Goal: Transaction & Acquisition: Obtain resource

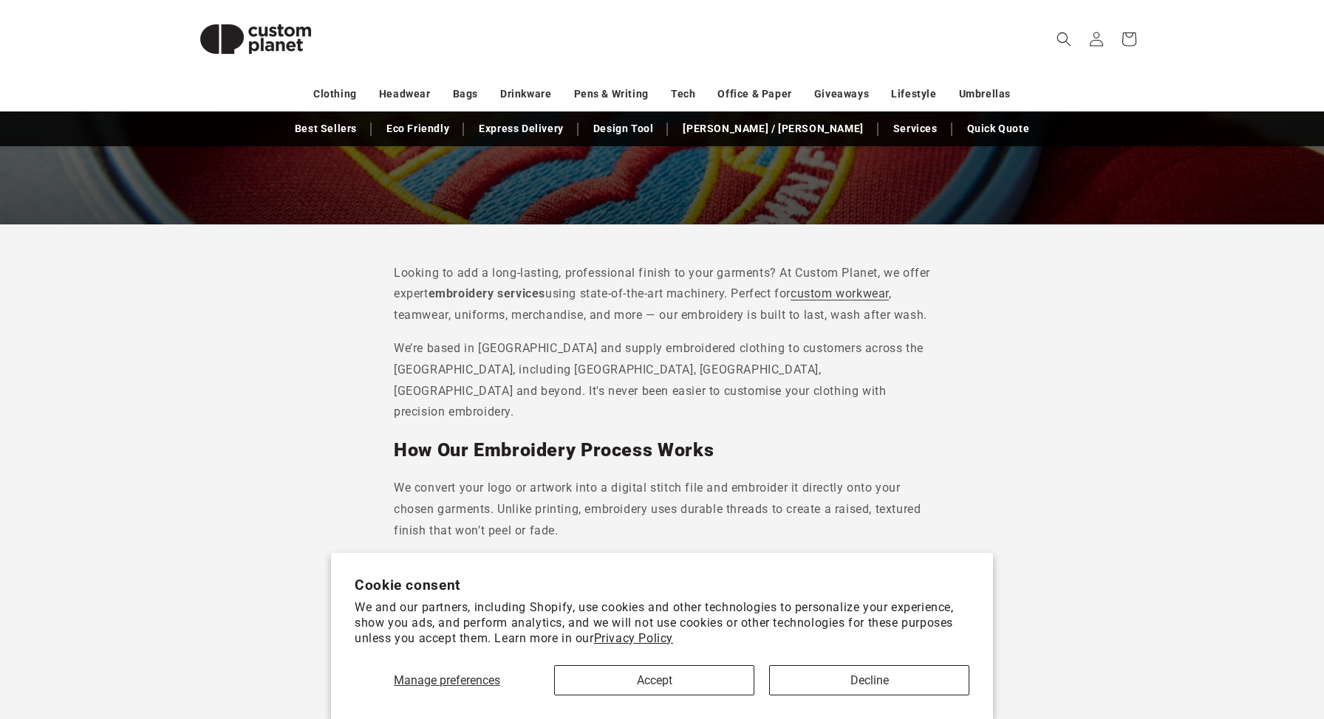
scroll to position [341, 0]
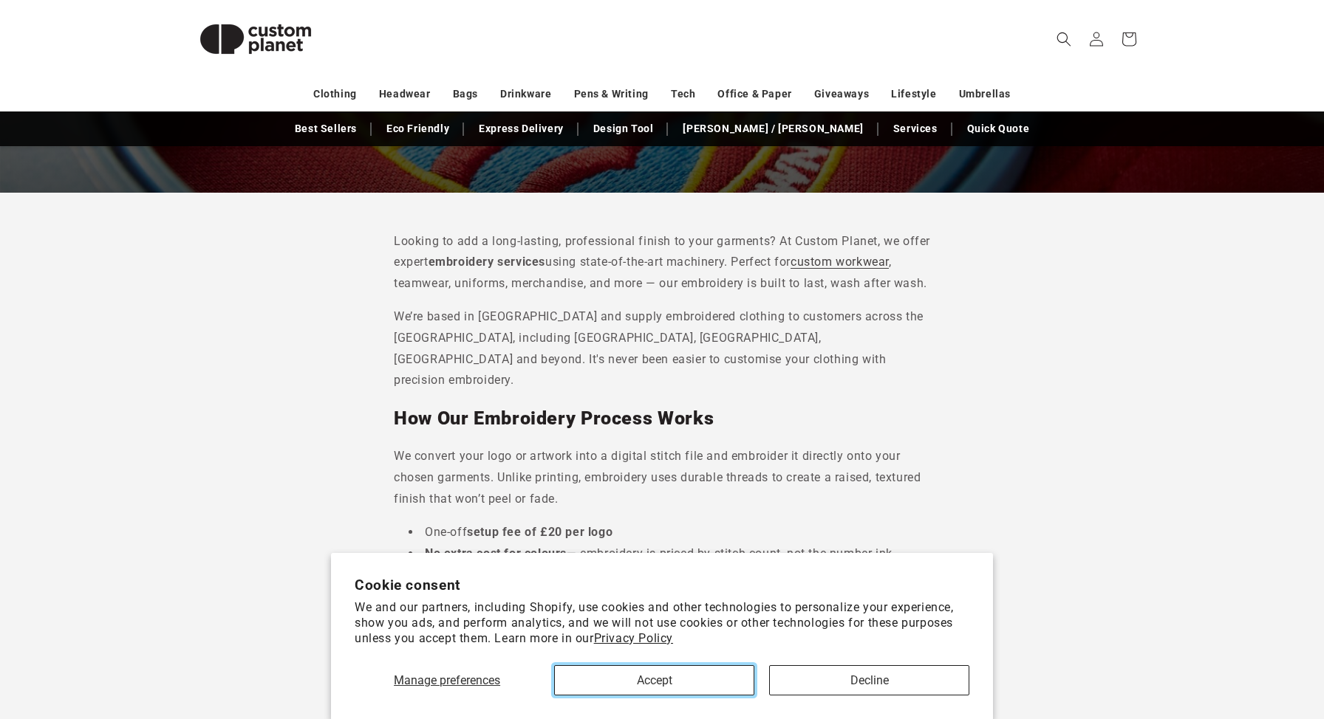
click at [684, 680] on button "Accept" at bounding box center [654, 680] width 200 height 30
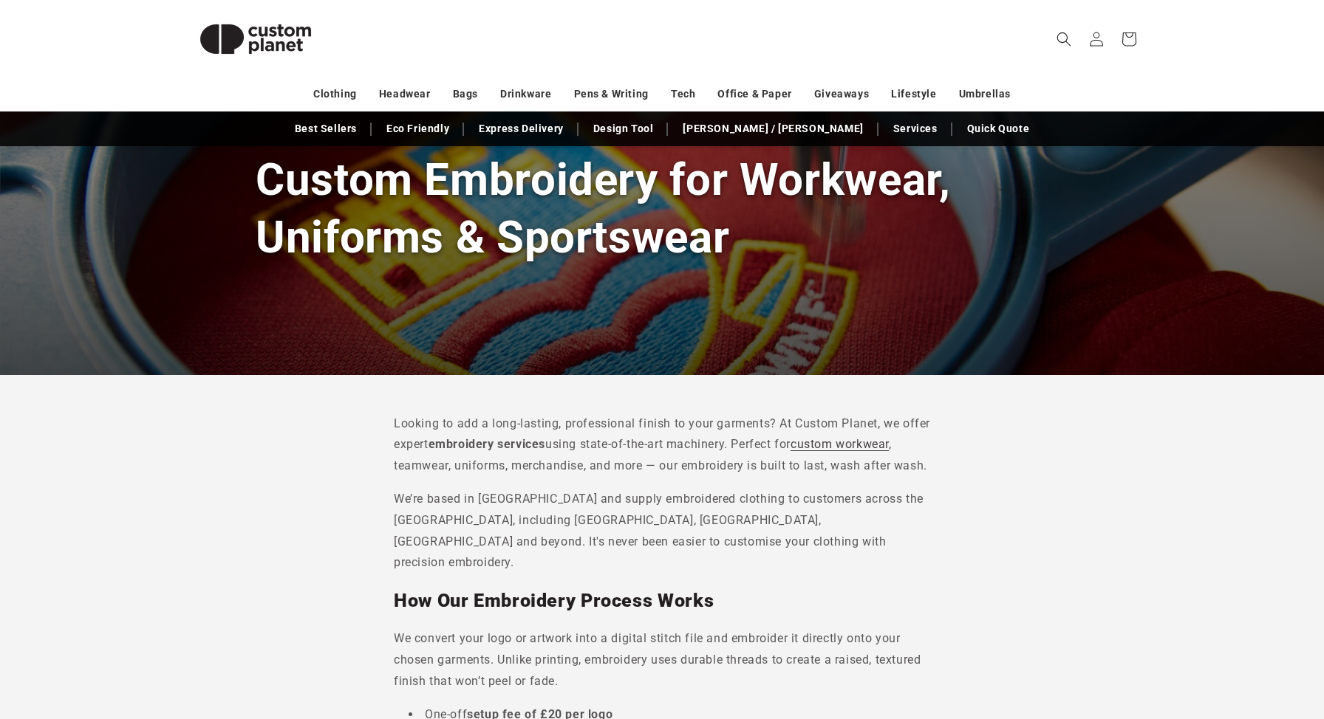
scroll to position [0, 0]
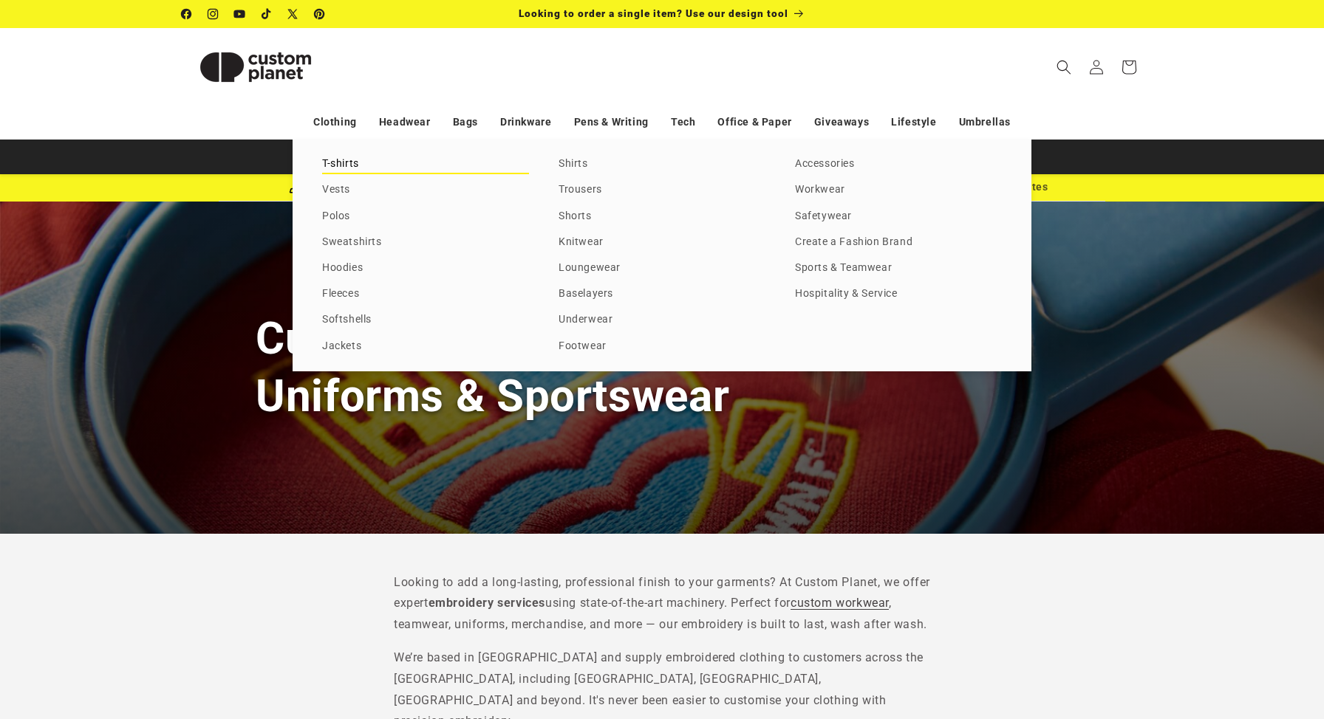
click at [338, 162] on link "T-shirts" at bounding box center [425, 164] width 207 height 20
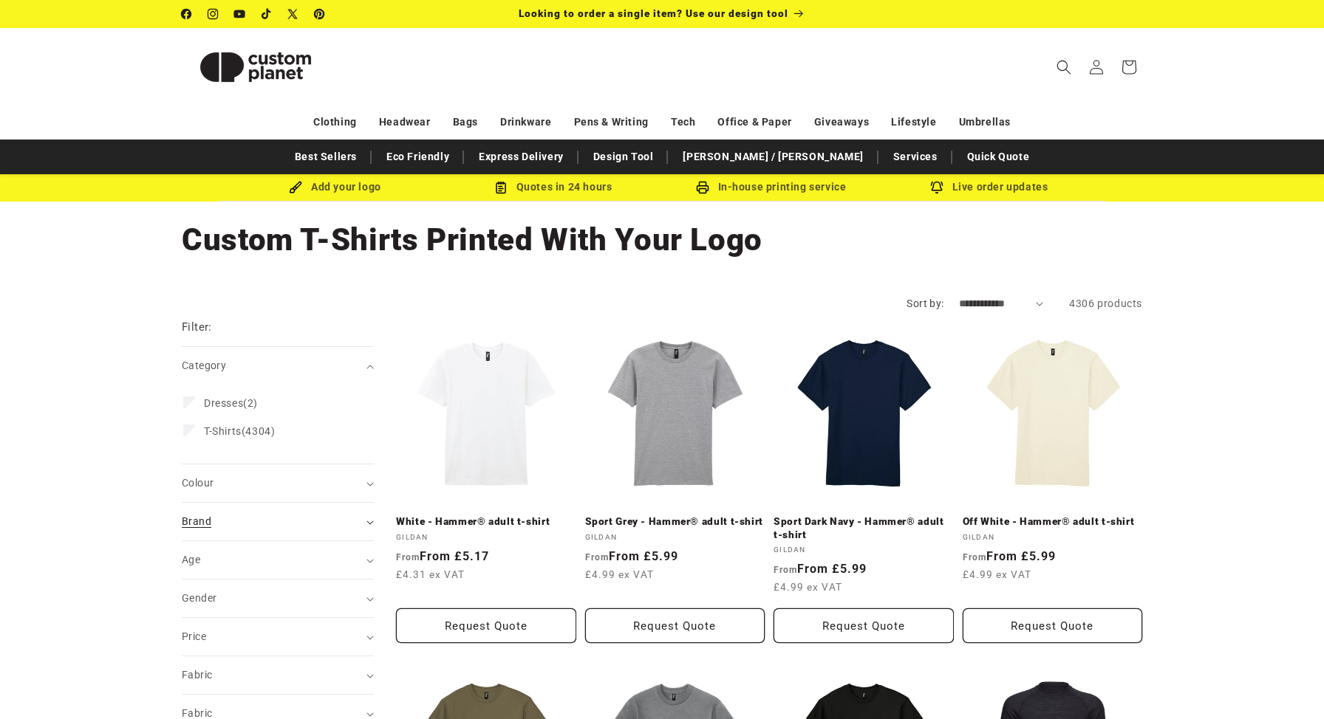
scroll to position [72, 0]
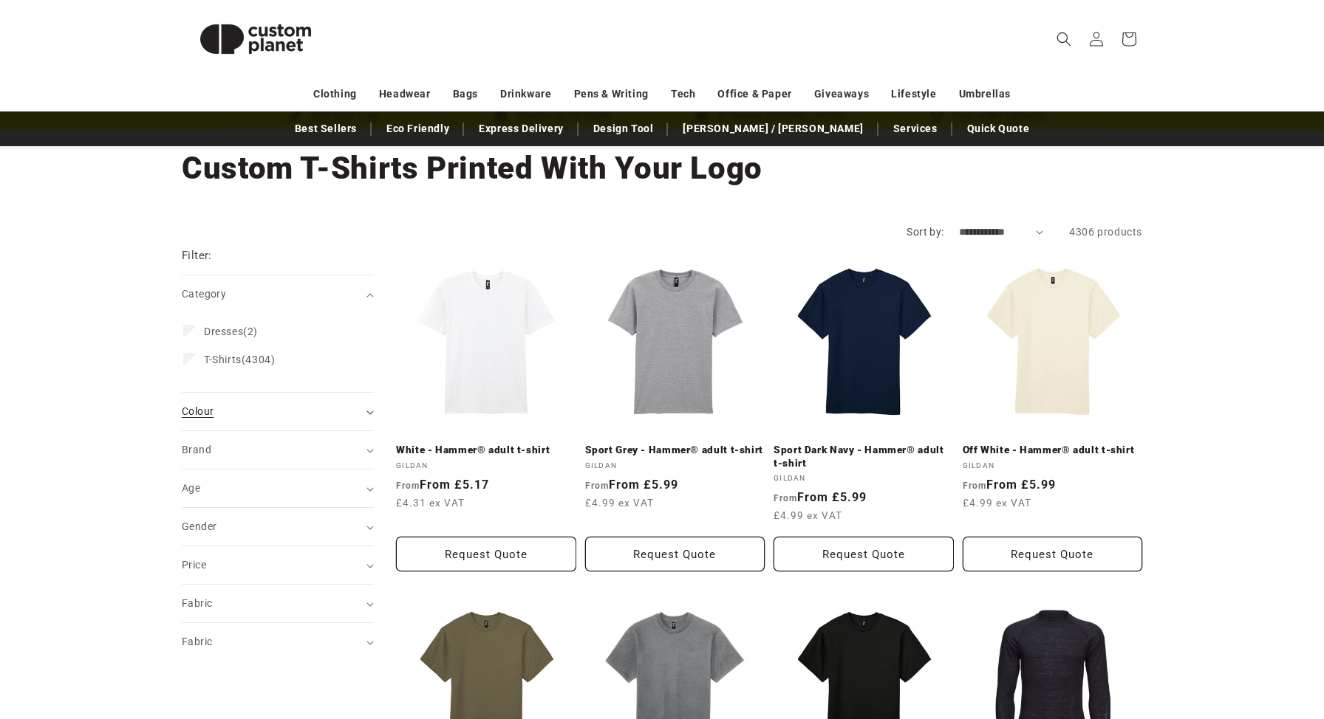
click at [354, 411] on div "Colour (0)" at bounding box center [271, 412] width 179 height 16
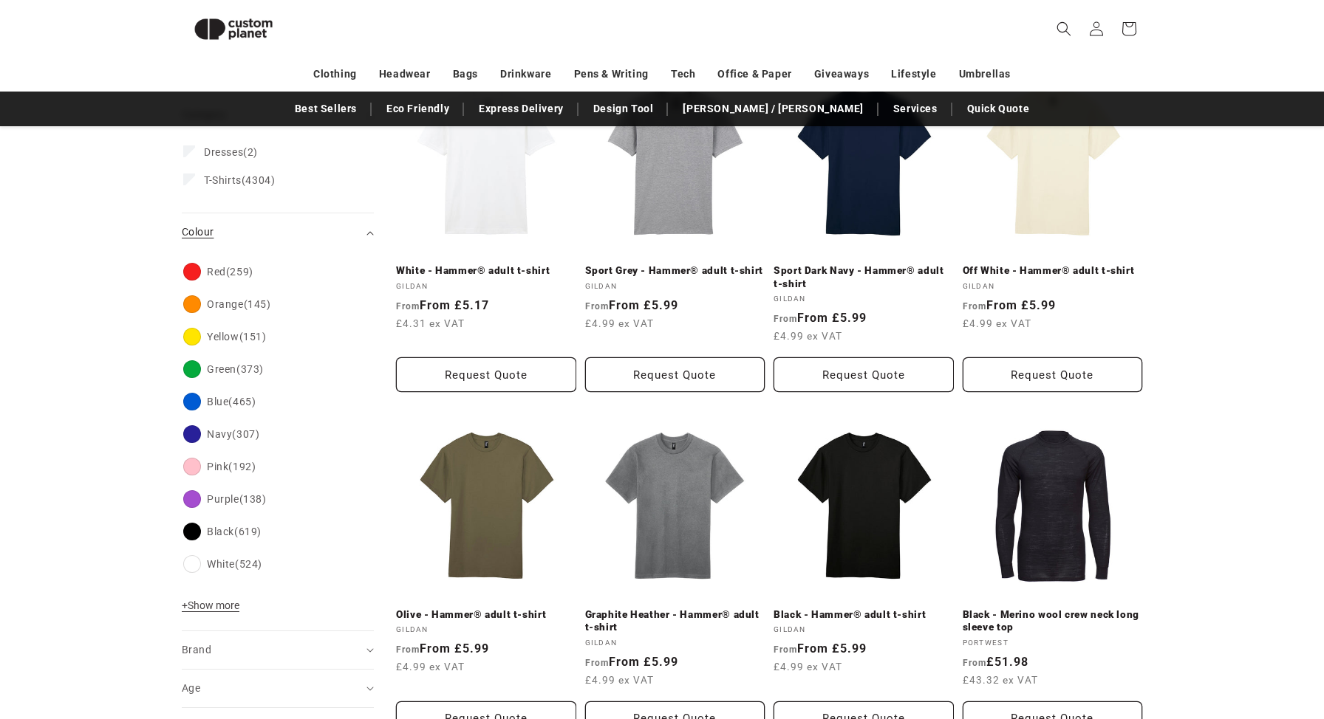
scroll to position [224, 0]
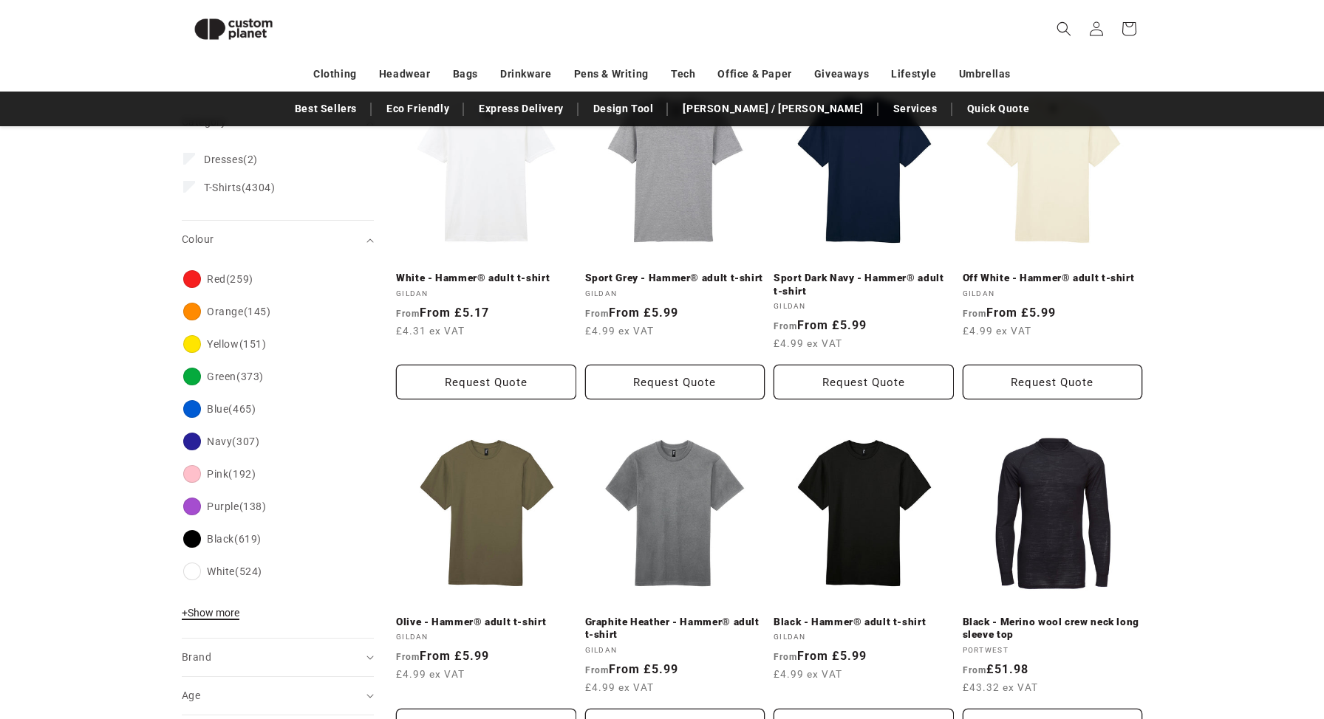
click at [220, 615] on span "+ Show more" at bounding box center [211, 613] width 58 height 12
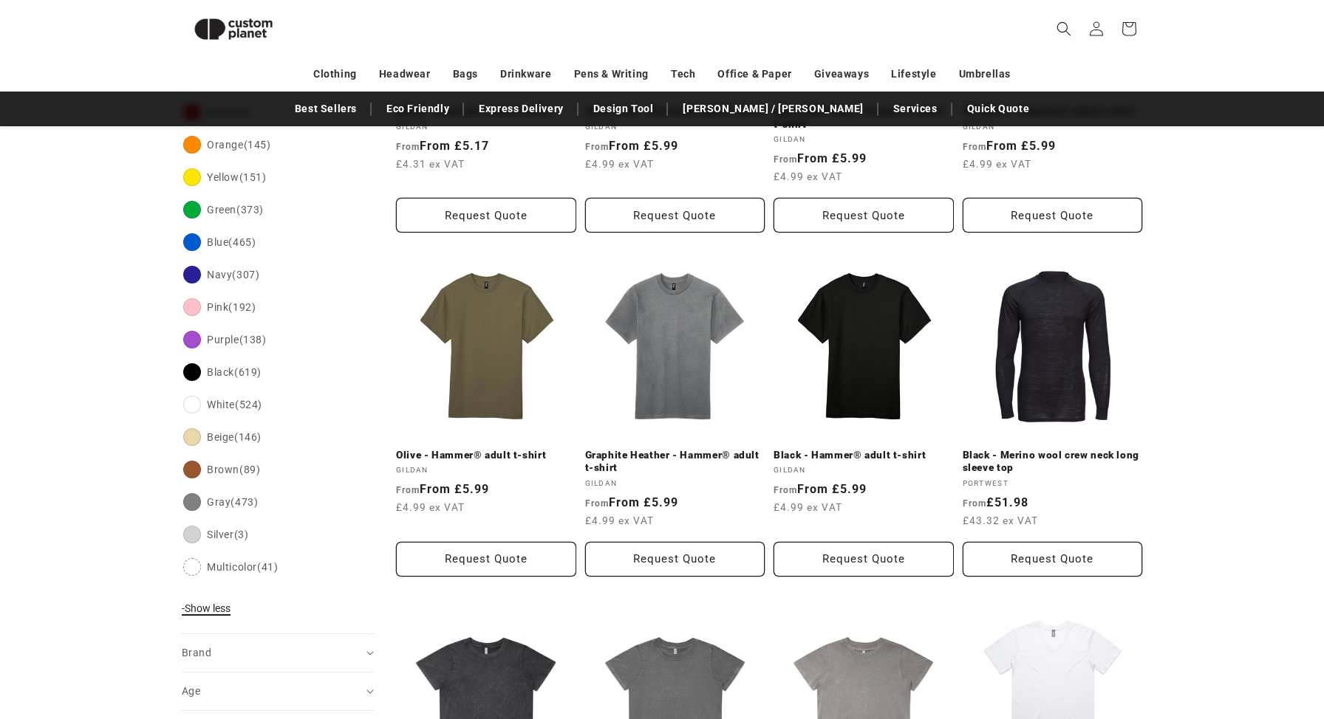
scroll to position [355, 0]
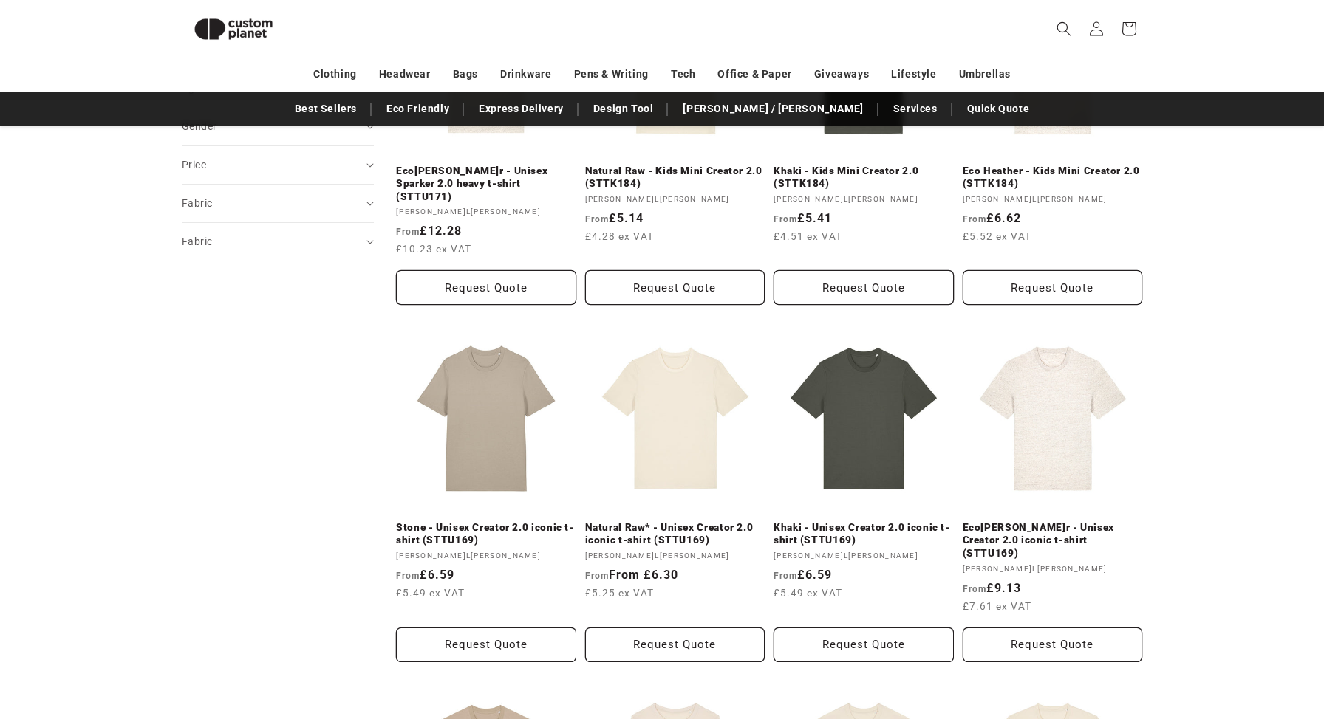
scroll to position [1041, 0]
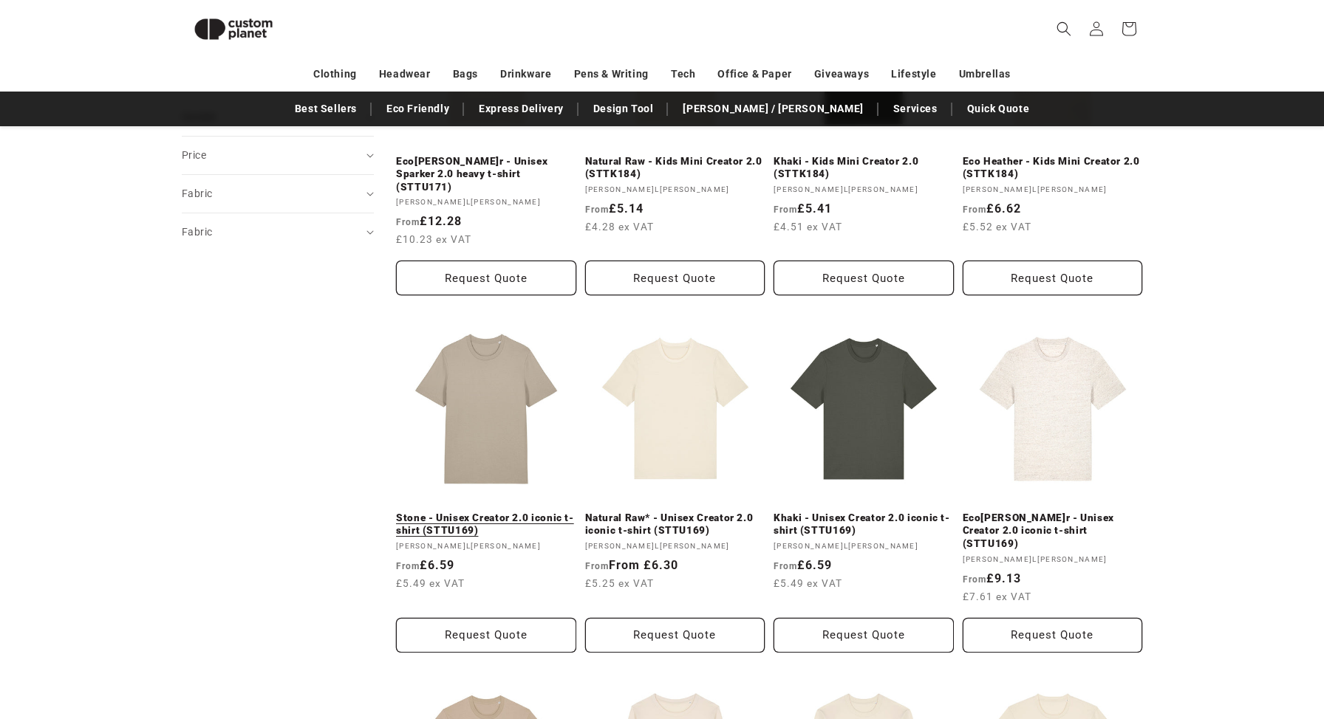
click at [493, 512] on link "Stone - Unisex Creator 2.0 iconic t-shirt (STTU169)" at bounding box center [486, 525] width 180 height 26
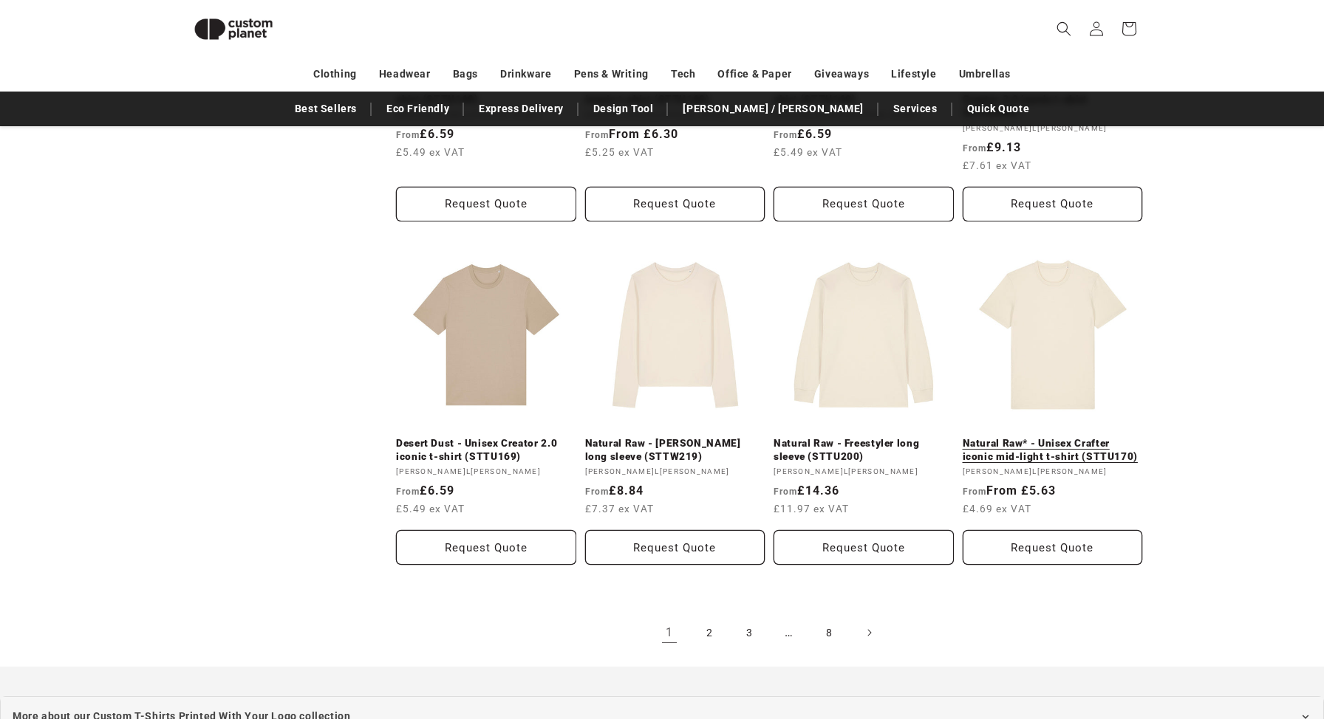
scroll to position [1474, 0]
click at [868, 624] on icon "Next page" at bounding box center [869, 632] width 4 height 16
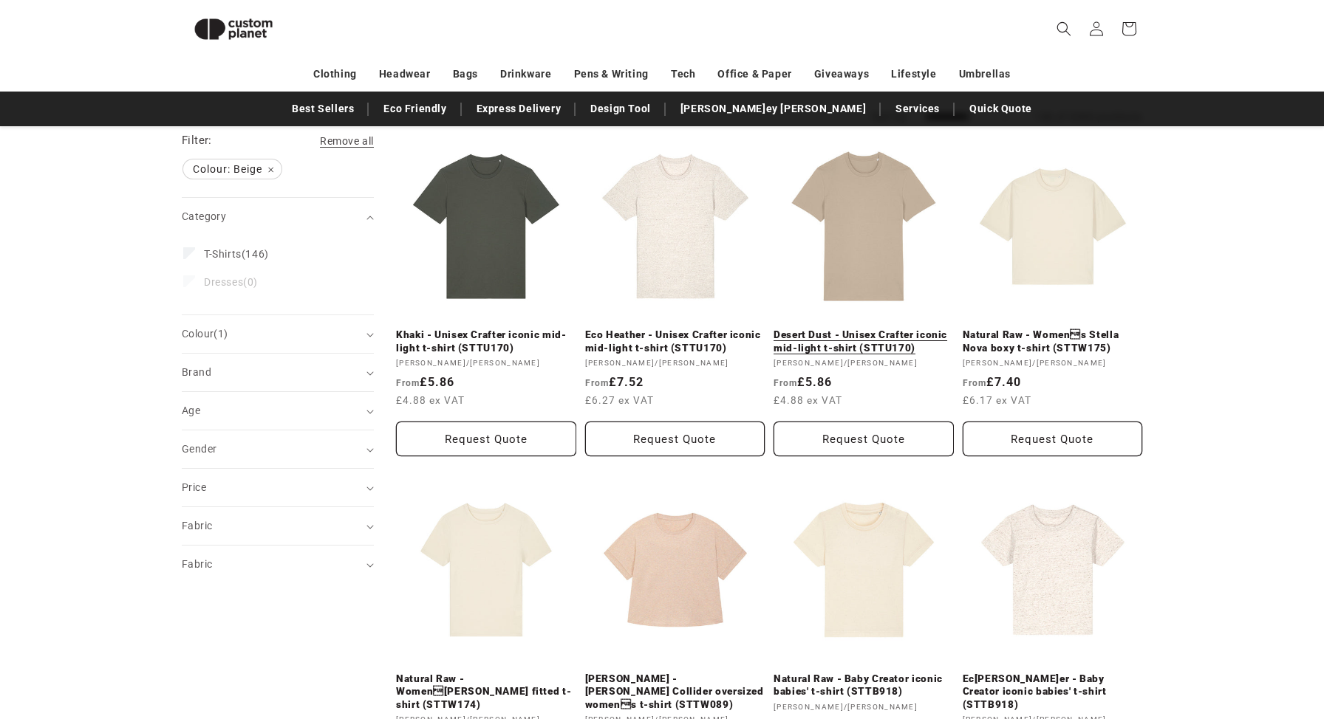
scroll to position [165, 0]
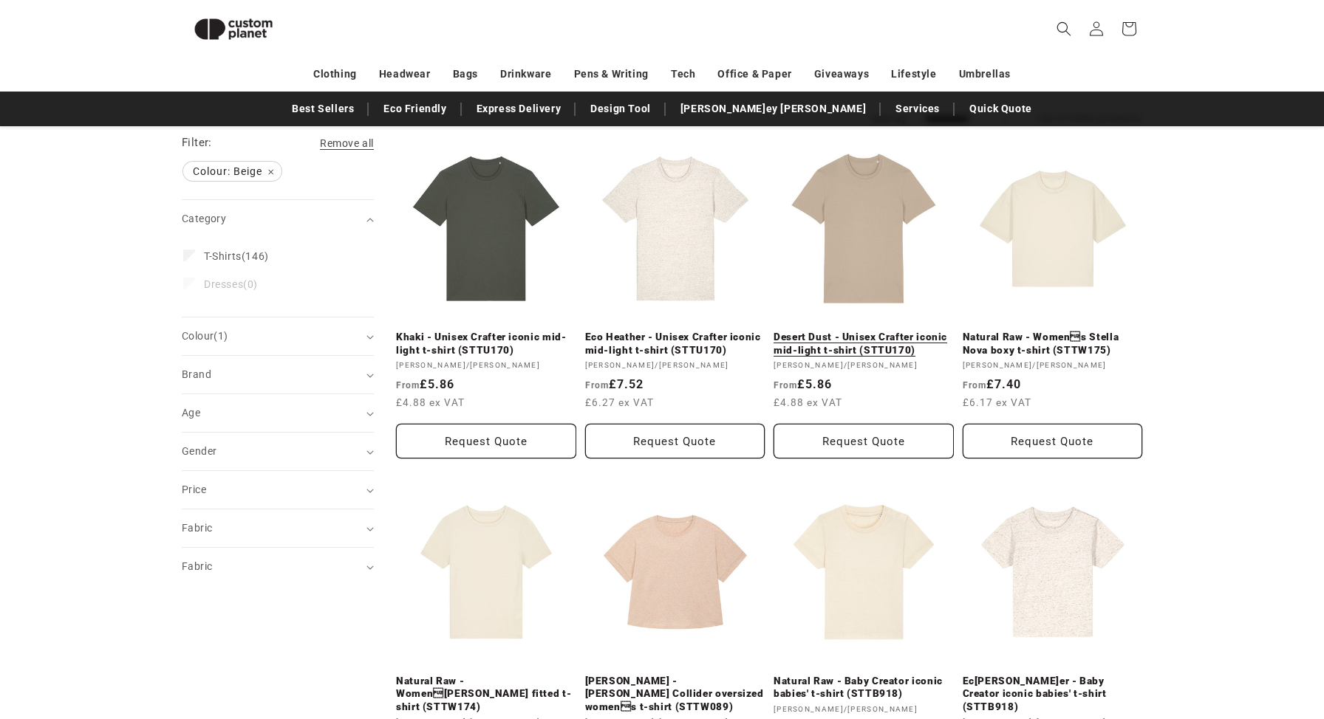
click at [874, 341] on link "Desert Dust - Unisex Crafter iconic mid-light t-shirt (STTU170)" at bounding box center [863, 344] width 180 height 26
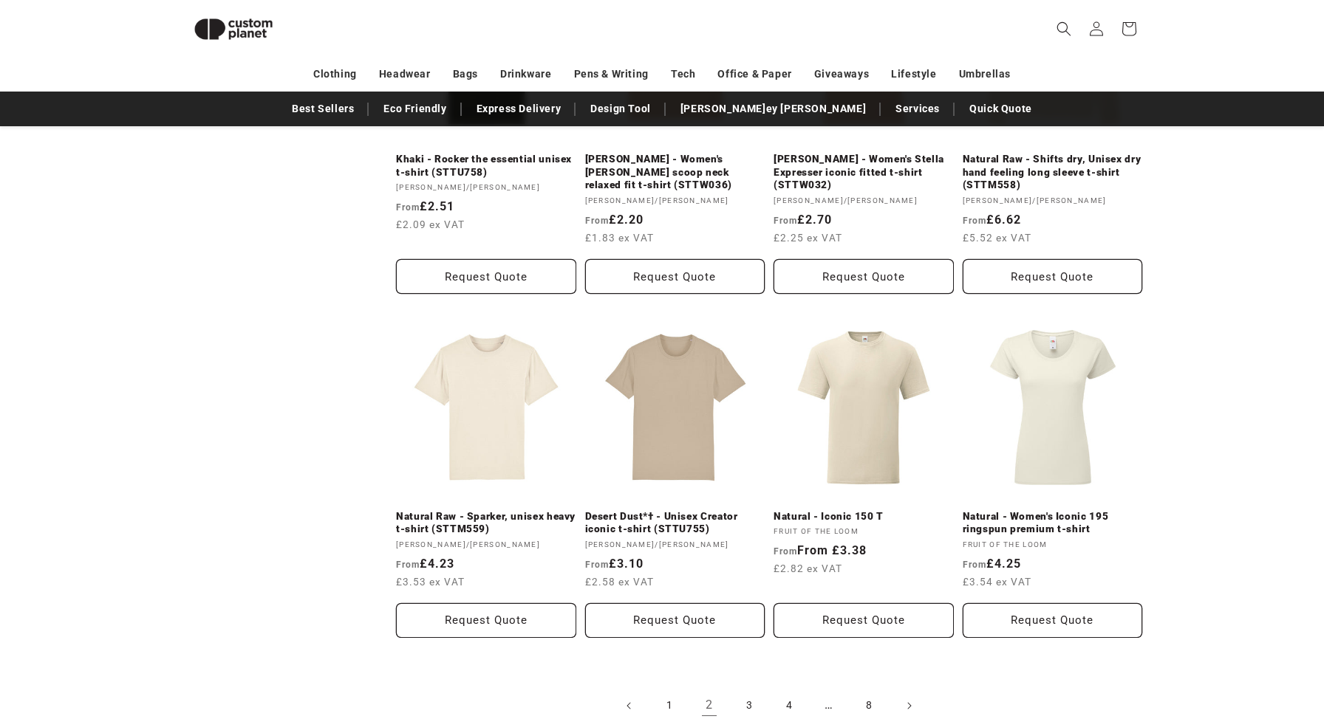
scroll to position [1471, 0]
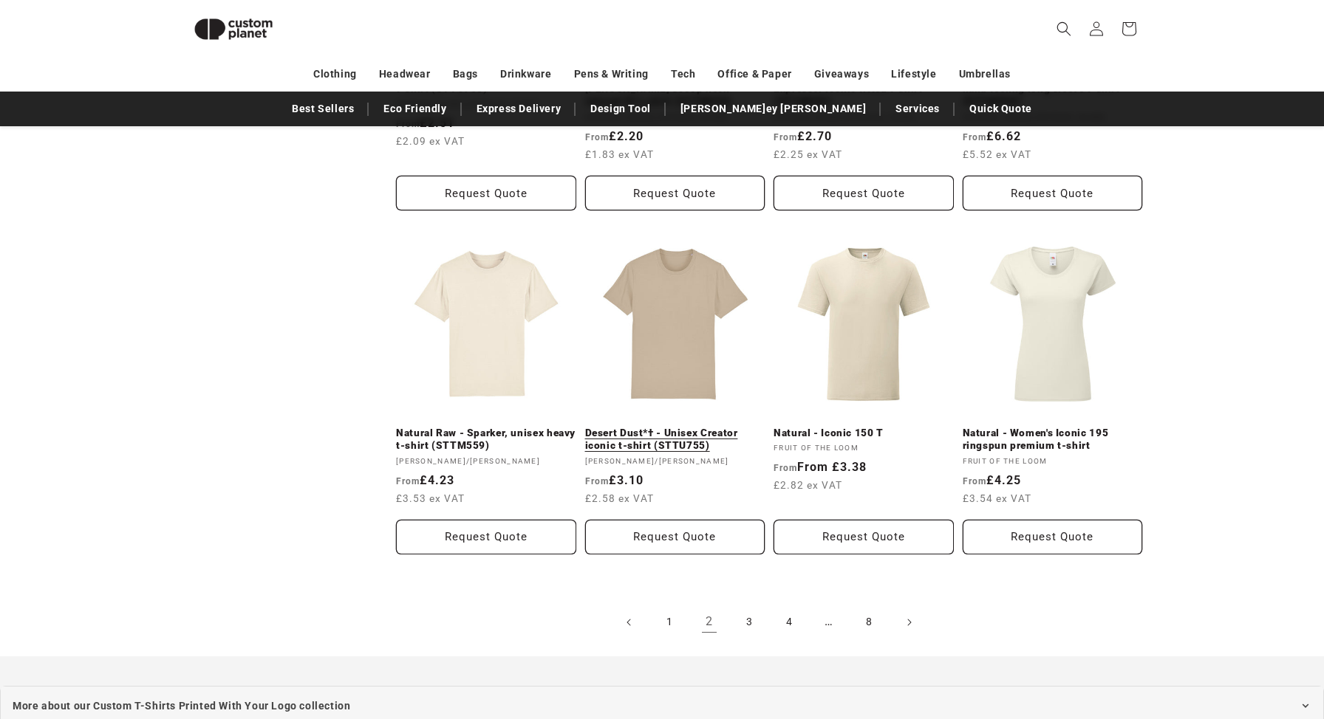
click at [668, 438] on link "Desert Dust*† - Unisex Creator iconic t-shirt (STTU755)" at bounding box center [675, 440] width 180 height 26
click at [490, 432] on link "Natural Raw - Sparker, unisex heavy t-shirt (STTM559)" at bounding box center [486, 440] width 180 height 26
click at [903, 620] on span "Next page" at bounding box center [908, 622] width 15 height 15
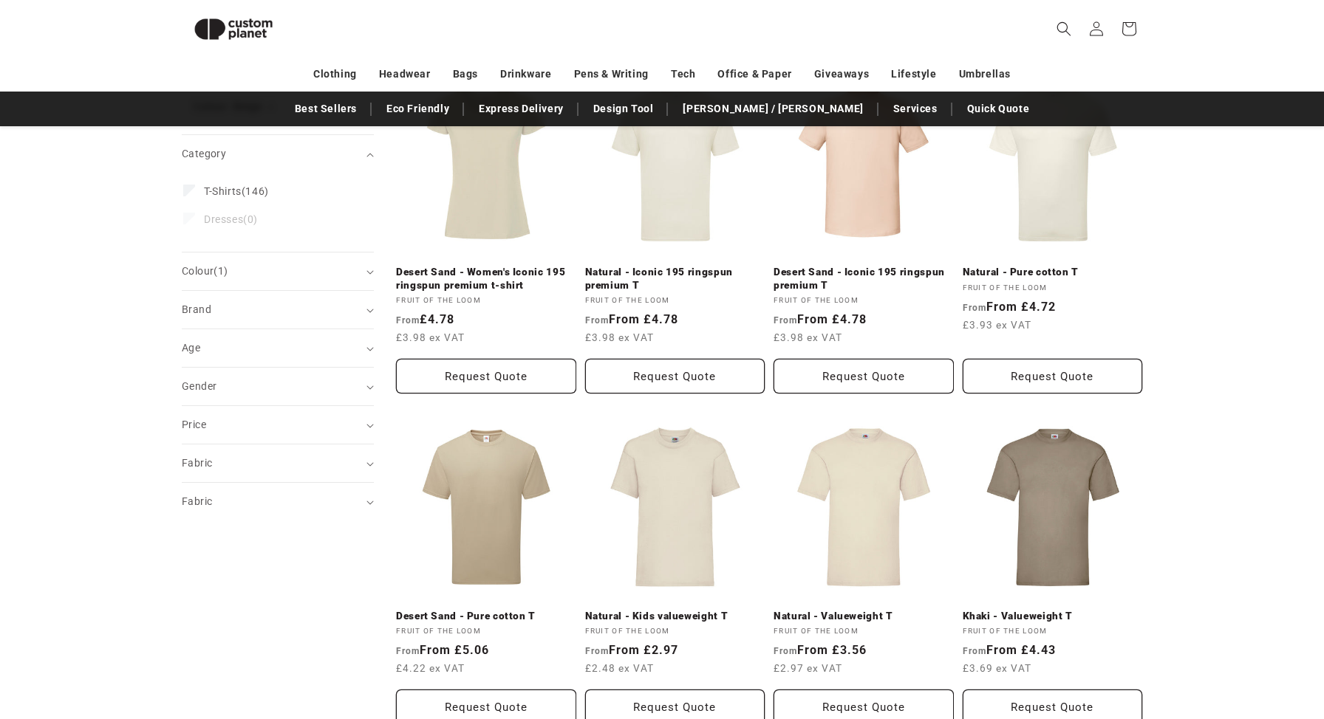
scroll to position [307, 0]
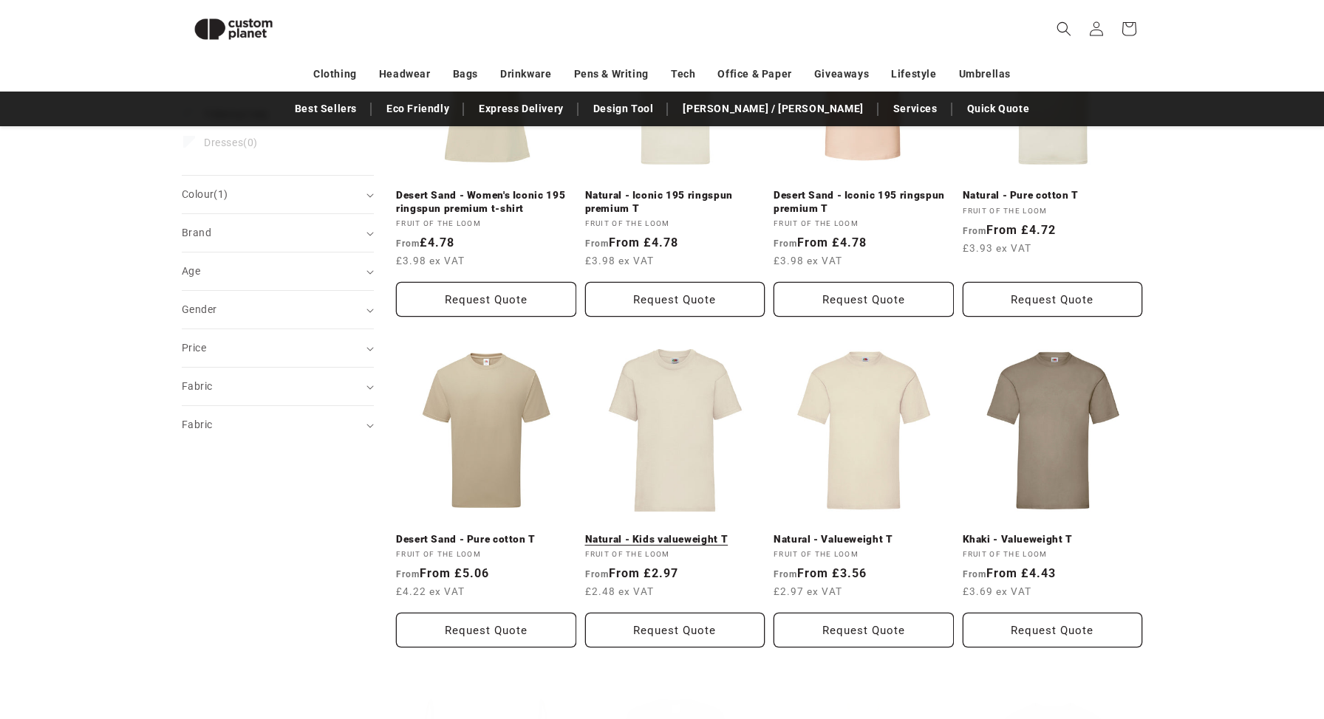
click at [697, 533] on link "Natural - Kids valueweight T" at bounding box center [675, 539] width 180 height 13
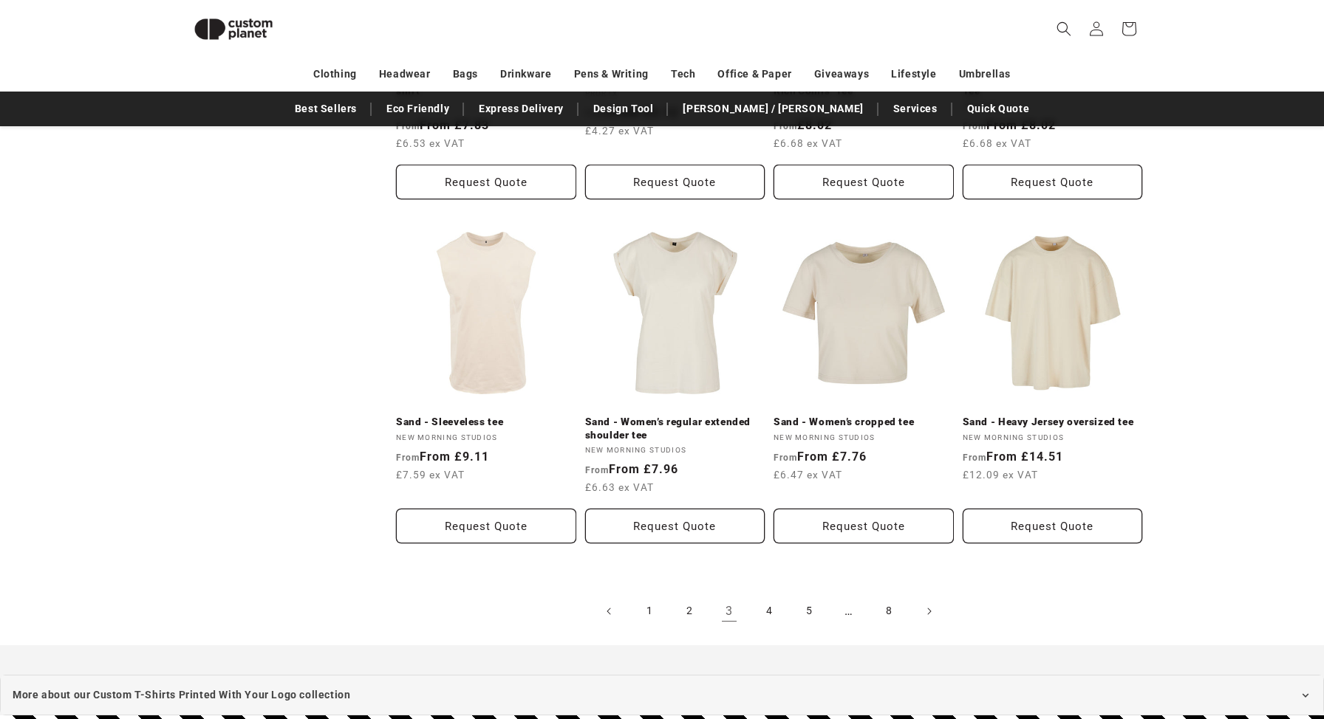
scroll to position [1493, 0]
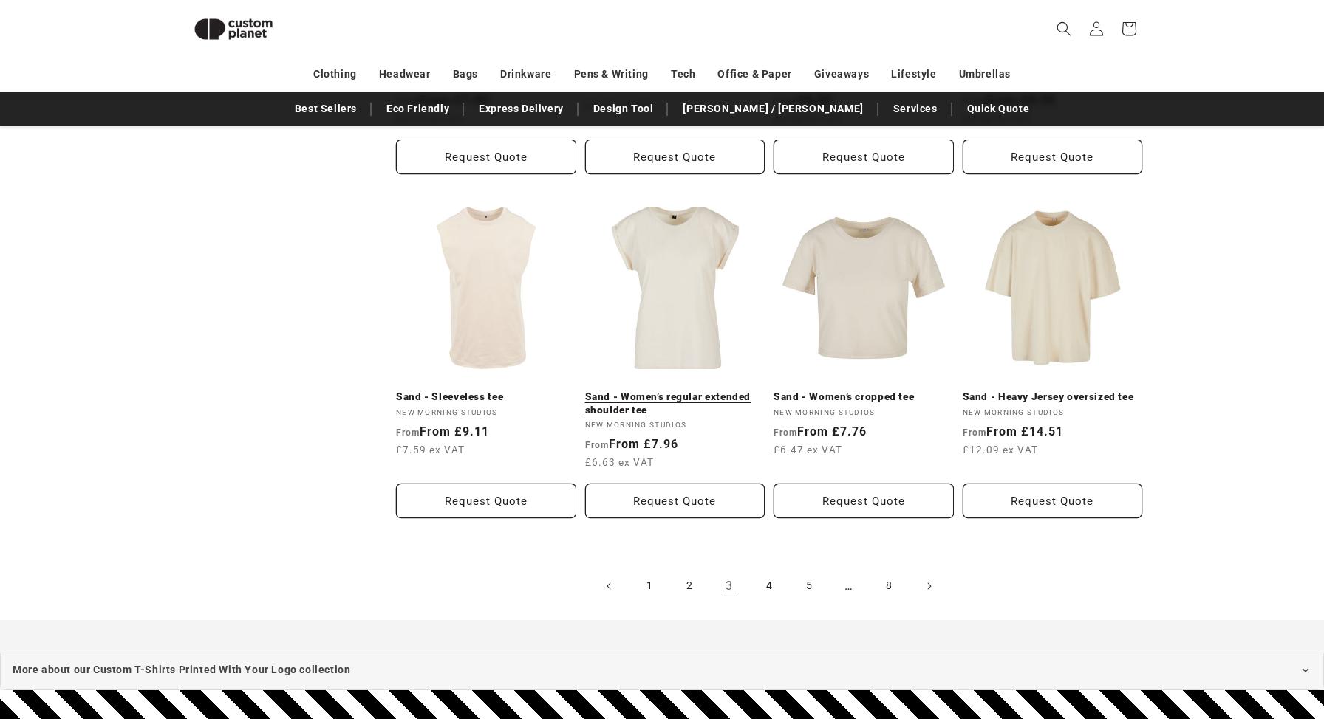
click at [689, 391] on link "Sand - Women’s regular extended shoulder tee" at bounding box center [675, 404] width 180 height 26
click at [929, 578] on icon "Next page" at bounding box center [929, 586] width 4 height 16
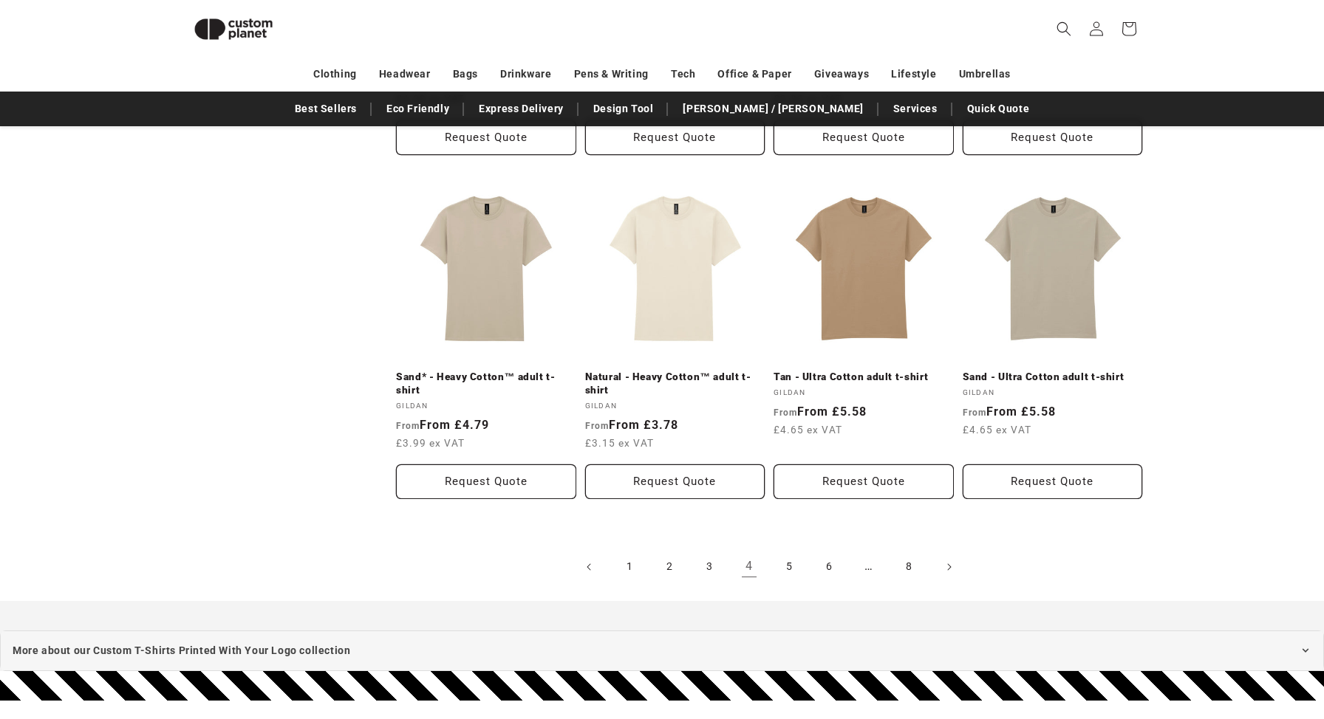
scroll to position [1505, 0]
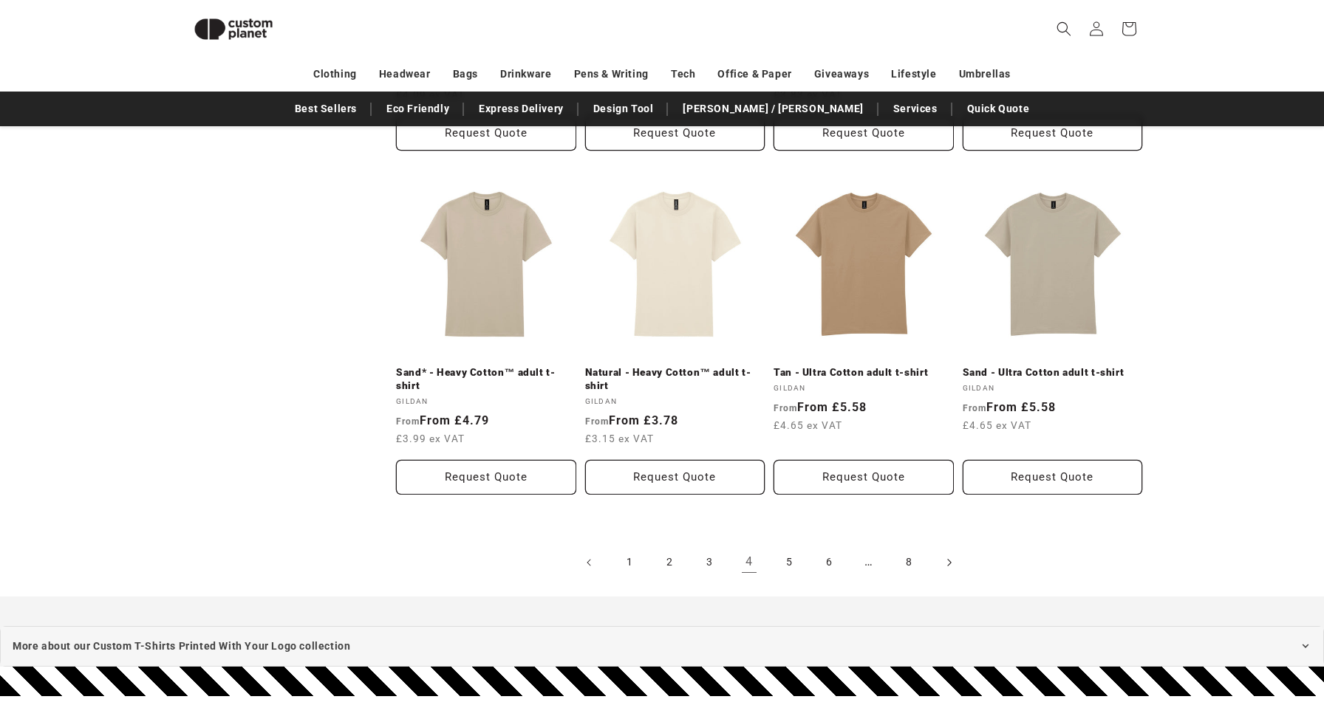
click at [948, 567] on icon "Next page" at bounding box center [949, 563] width 4 height 16
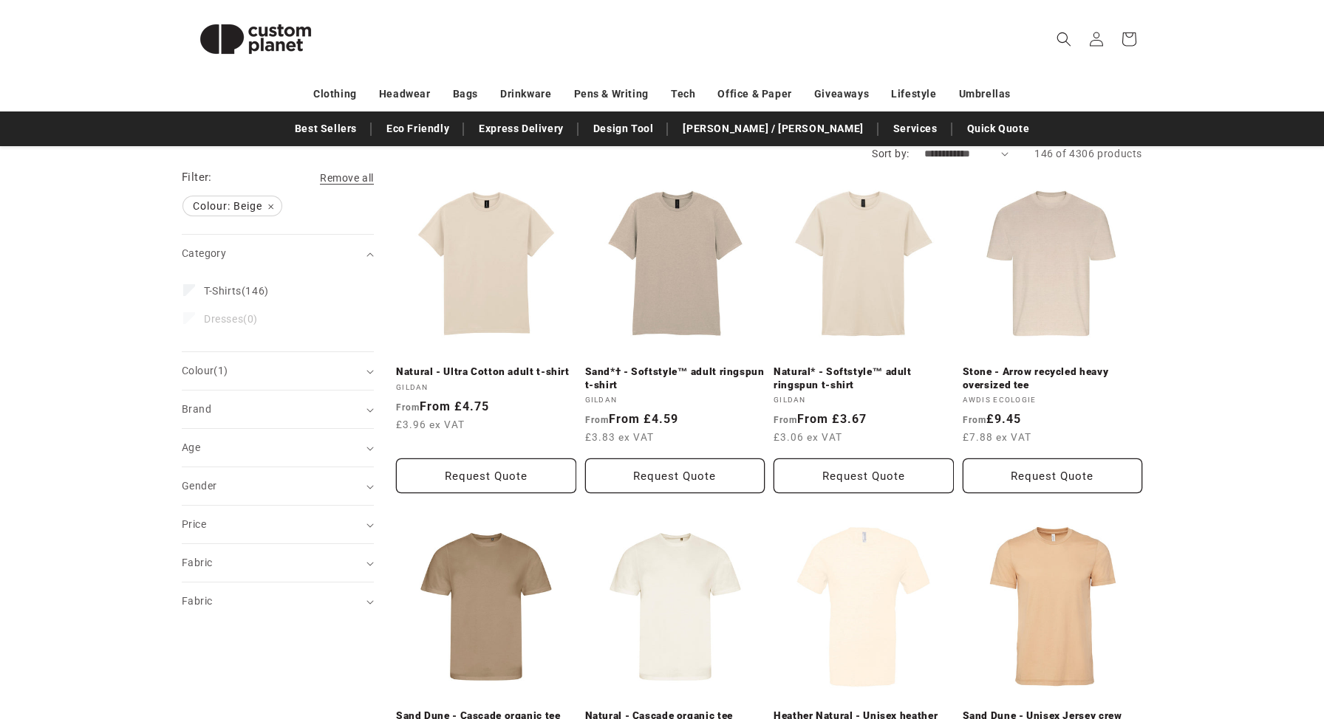
scroll to position [151, 0]
click at [868, 365] on link "Natural* - Softstyle™ adult ringspun t-shirt" at bounding box center [863, 378] width 180 height 26
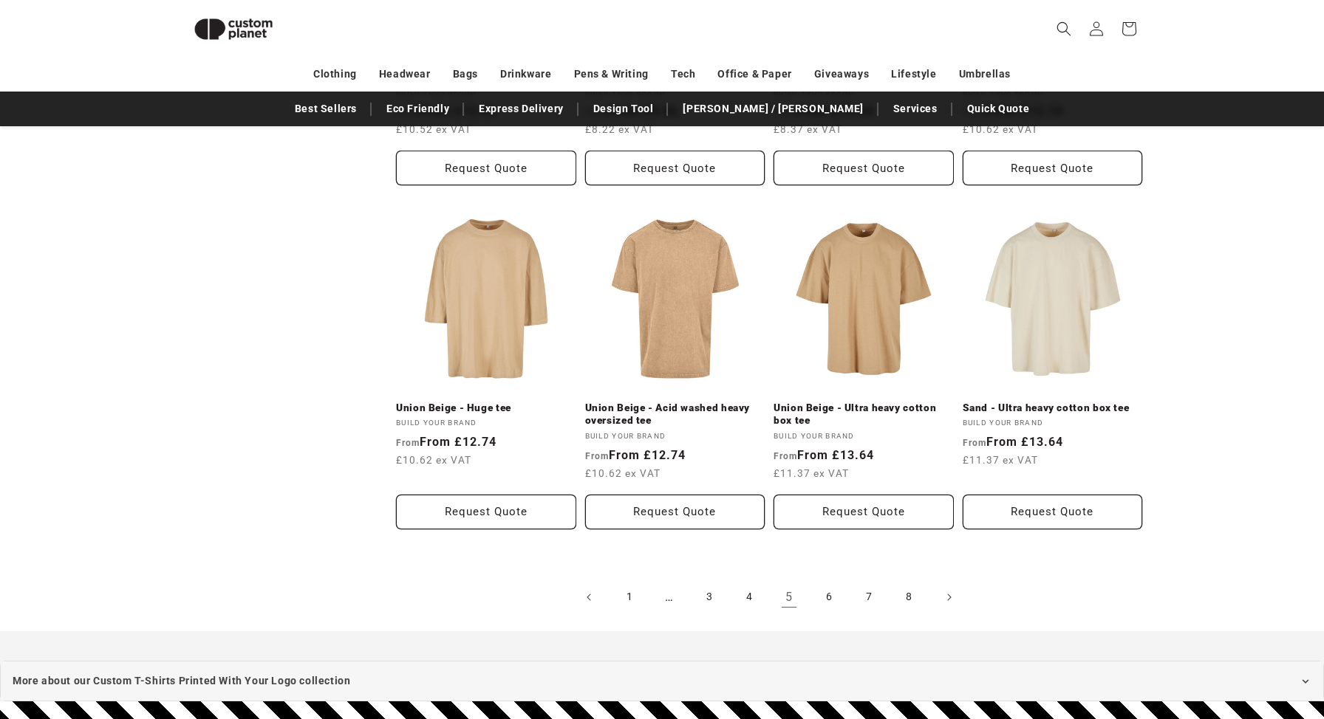
scroll to position [1520, 0]
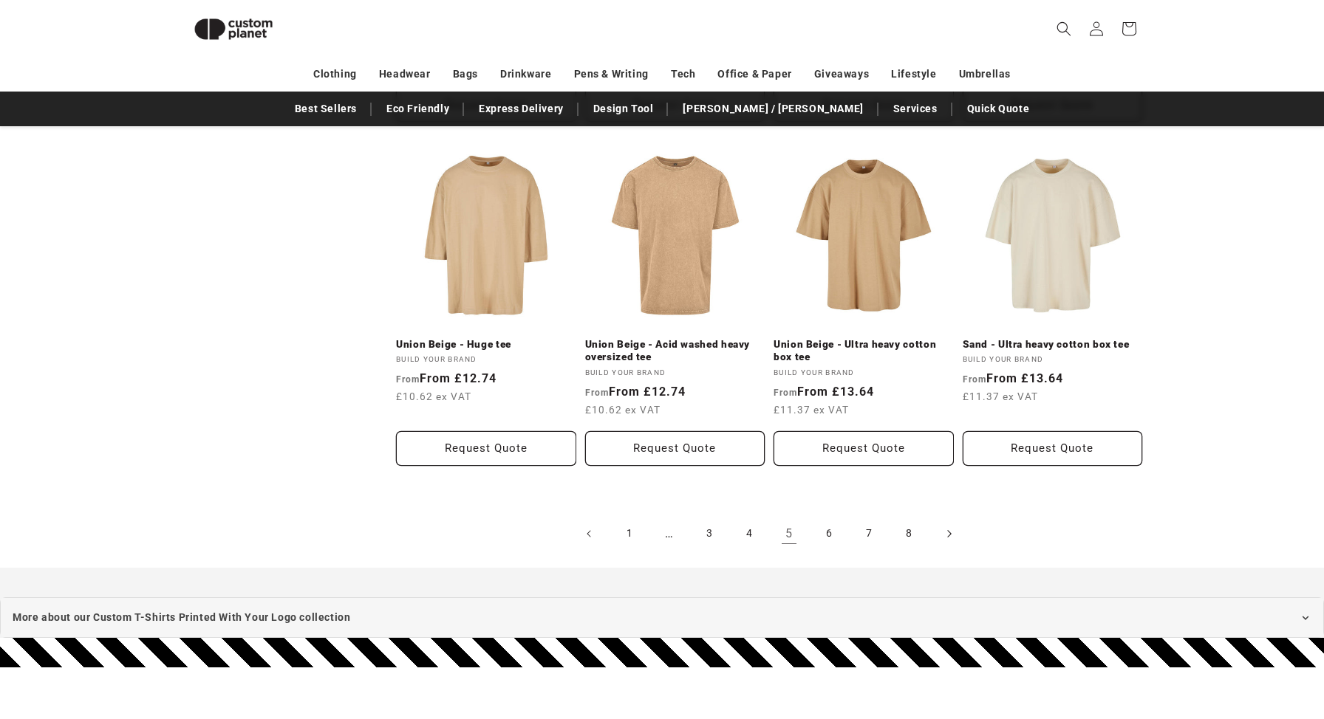
click at [949, 531] on icon "Next page" at bounding box center [949, 534] width 4 height 16
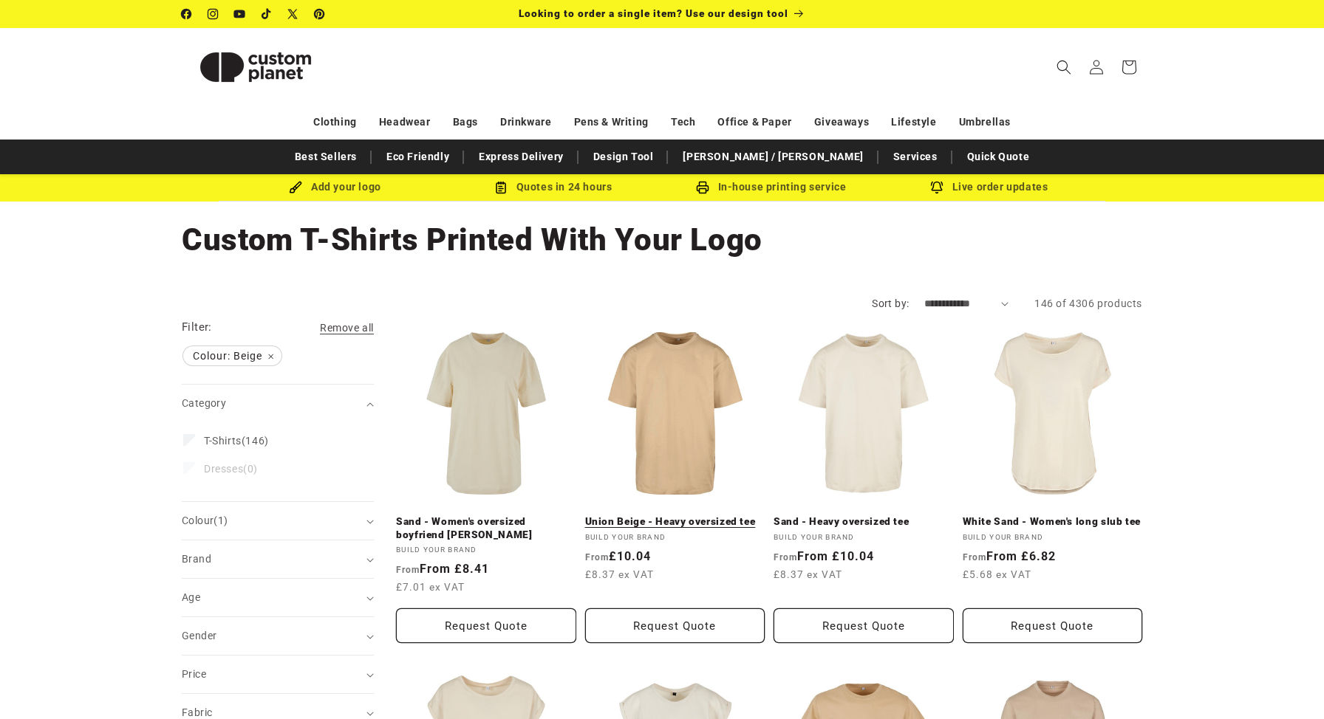
scroll to position [61, 0]
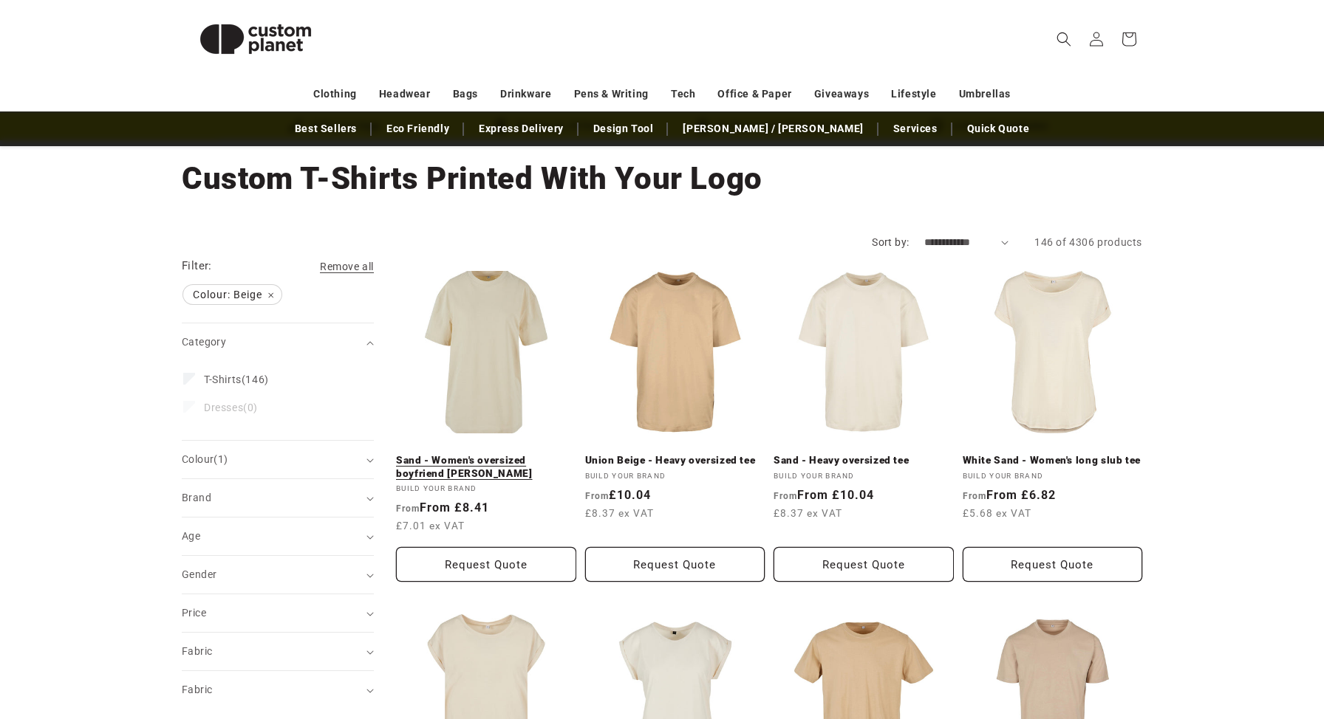
click at [512, 454] on link "Sand - Women's oversized boyfriend tee" at bounding box center [486, 467] width 180 height 26
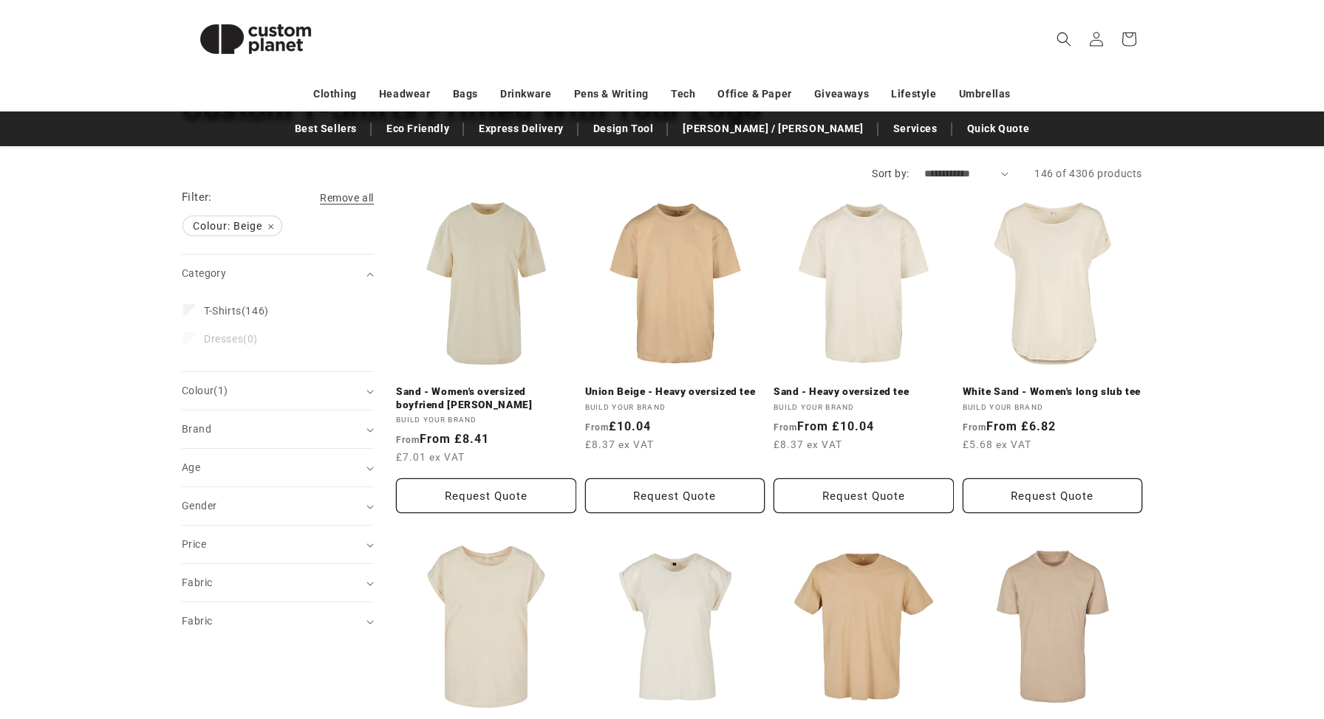
scroll to position [134, 0]
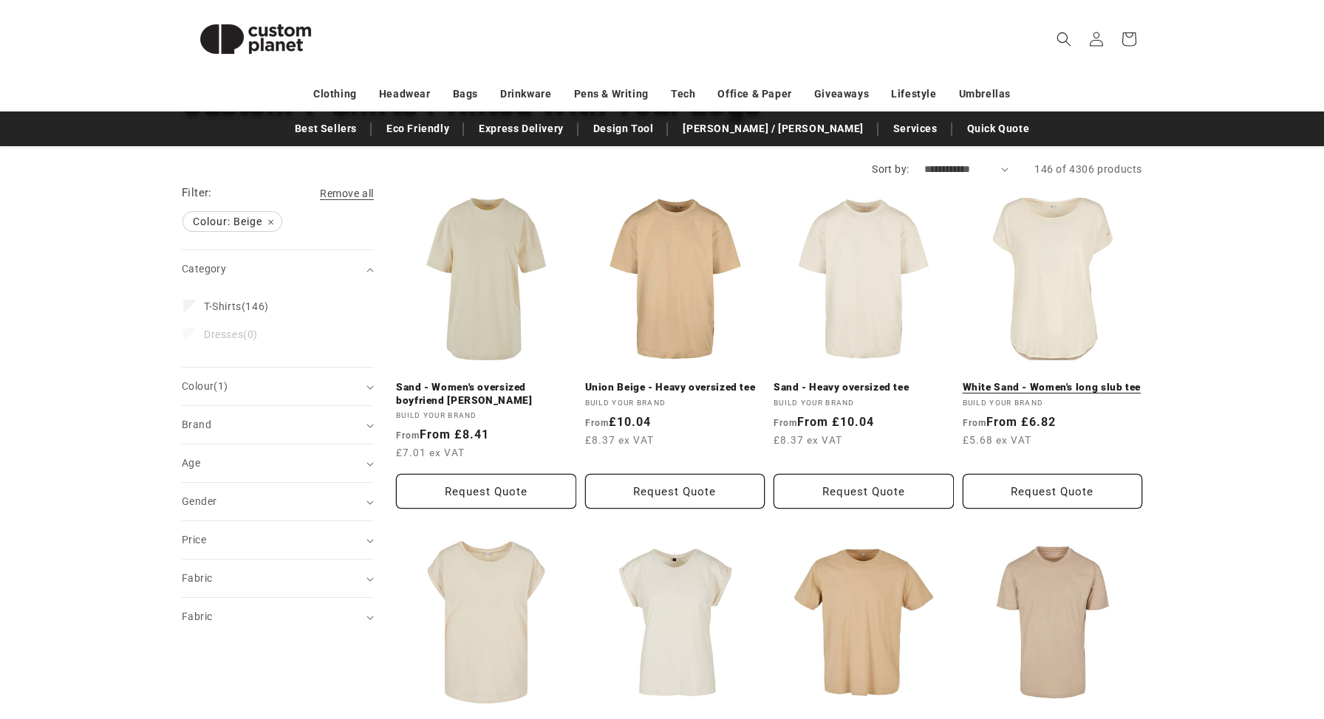
click at [1078, 381] on link "White Sand - Women's long slub tee" at bounding box center [1052, 387] width 180 height 13
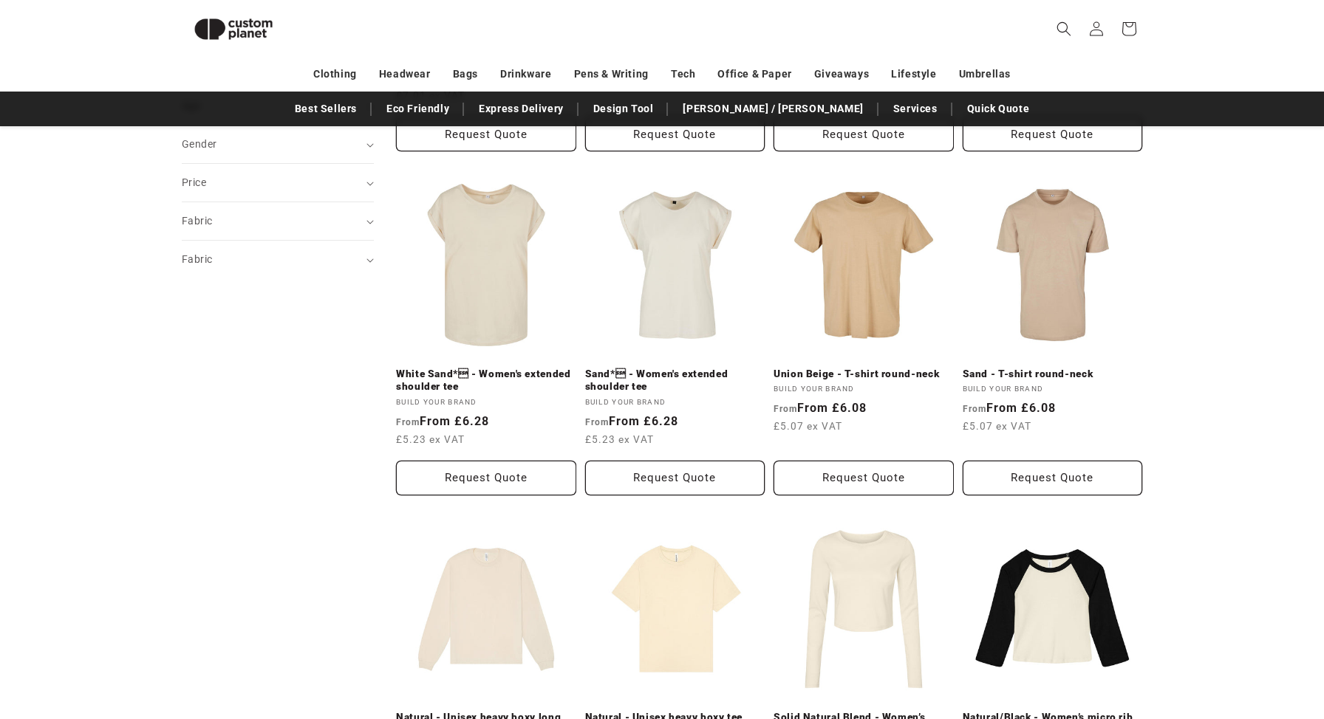
scroll to position [502, 0]
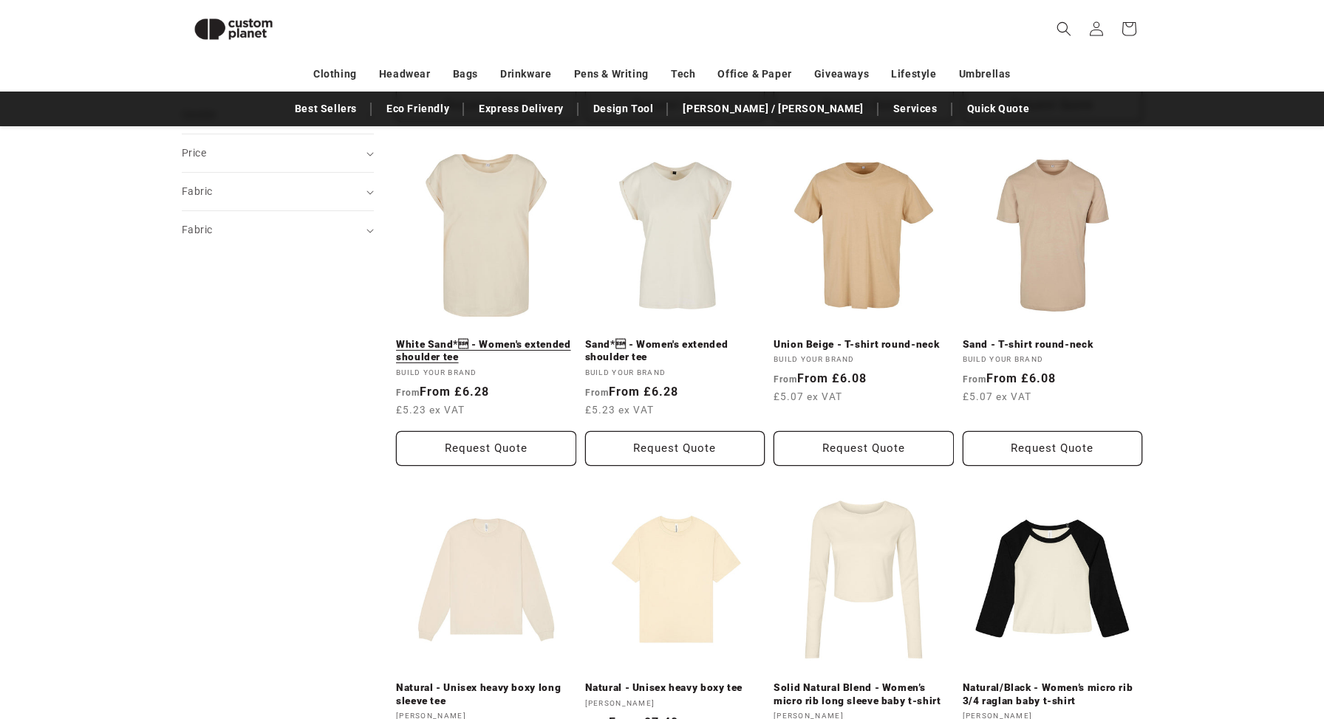
click at [518, 338] on link "White Sand* - Women's extended shoulder tee" at bounding box center [486, 351] width 180 height 26
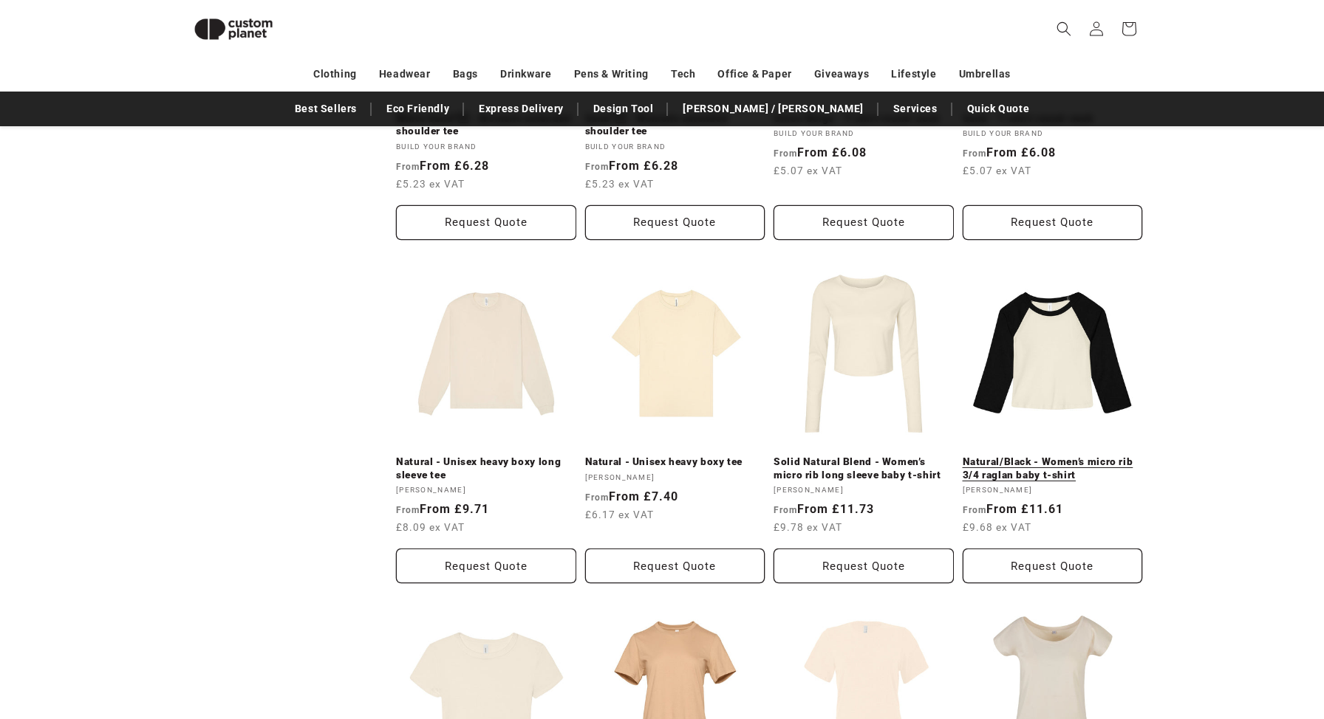
scroll to position [1032, 0]
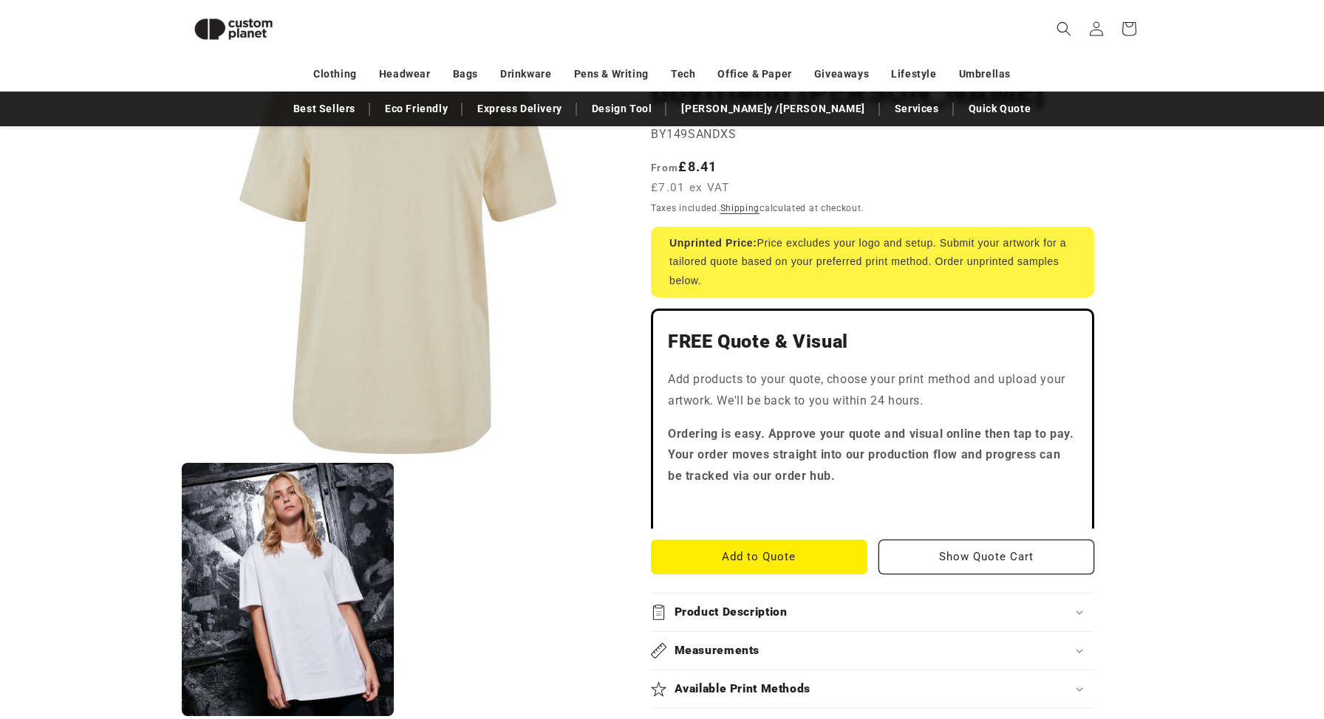
scroll to position [216, 0]
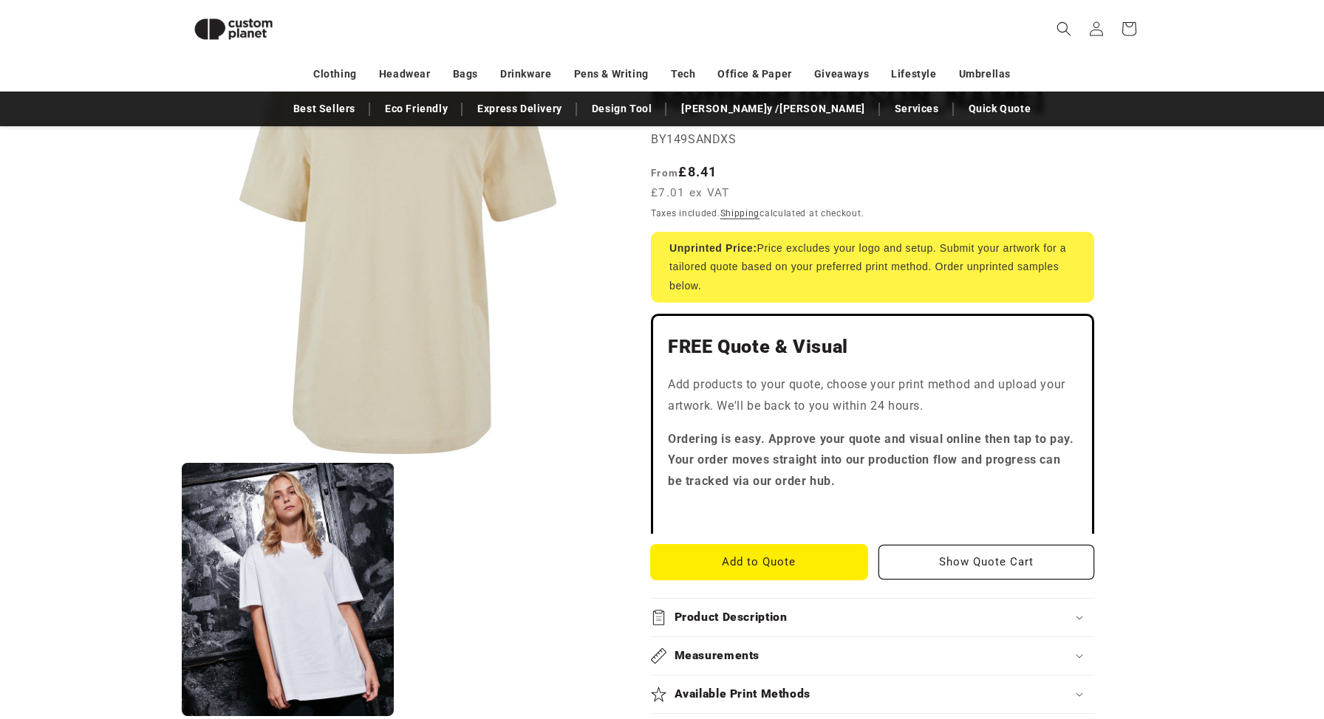
click at [799, 566] on button "Add to Quote" at bounding box center [759, 562] width 216 height 35
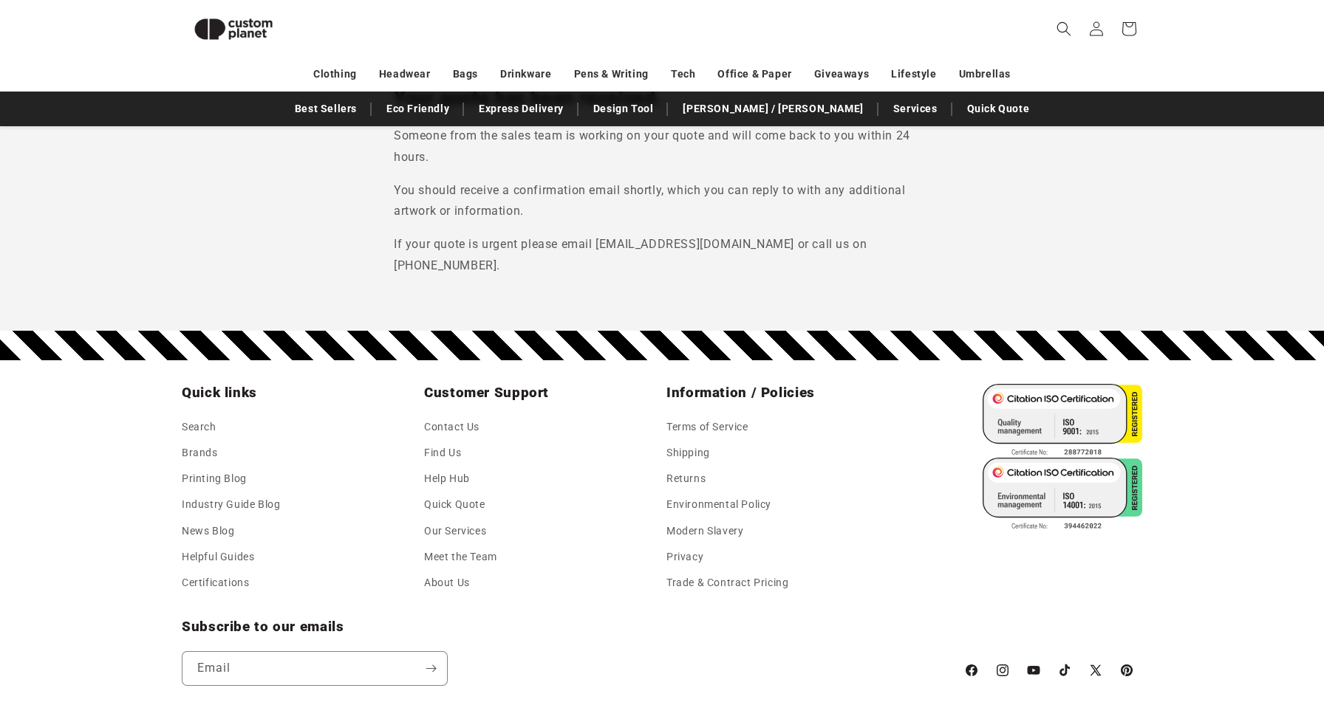
scroll to position [196, 0]
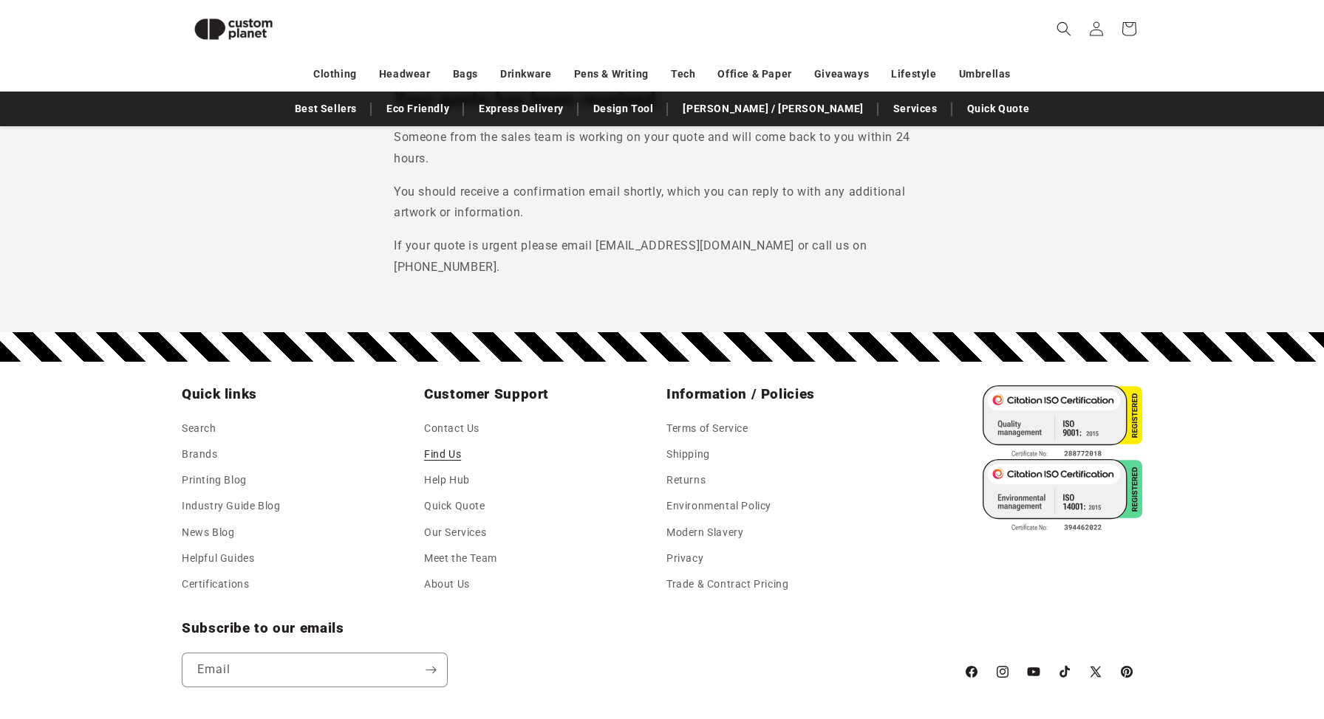
click at [448, 442] on link "Find Us" at bounding box center [442, 455] width 37 height 26
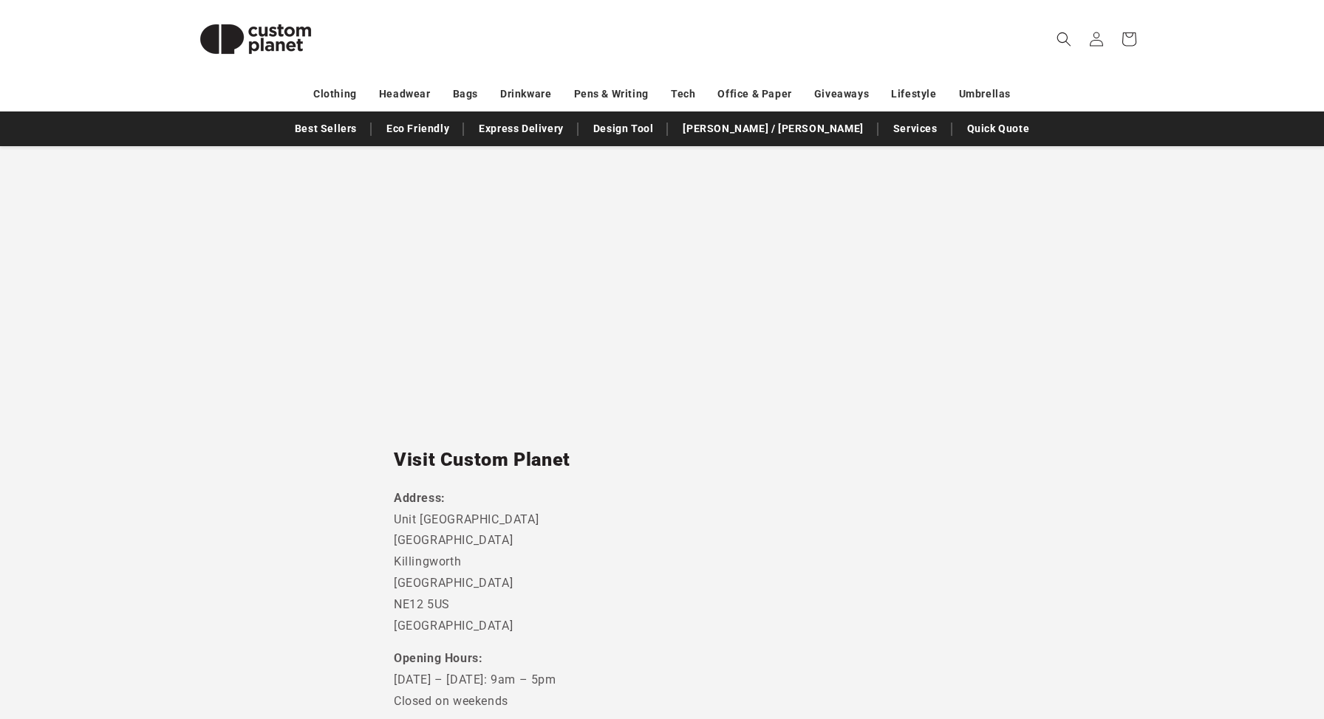
scroll to position [220, 0]
